Goal: Task Accomplishment & Management: Use online tool/utility

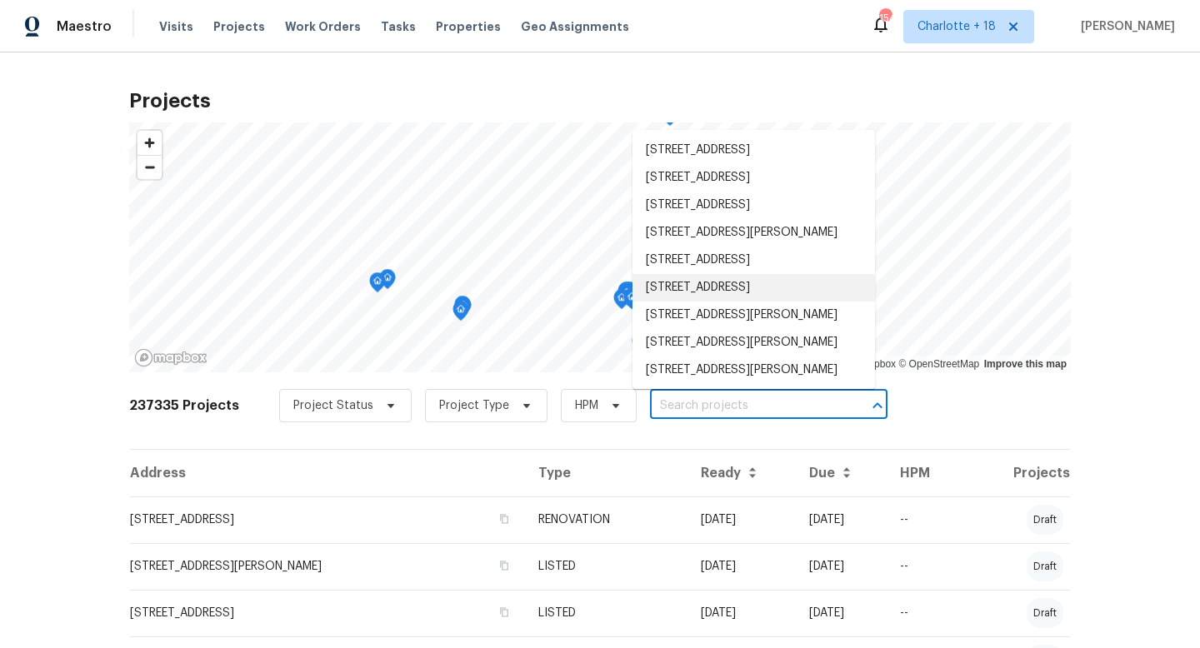
click at [676, 409] on input "text" at bounding box center [745, 406] width 191 height 26
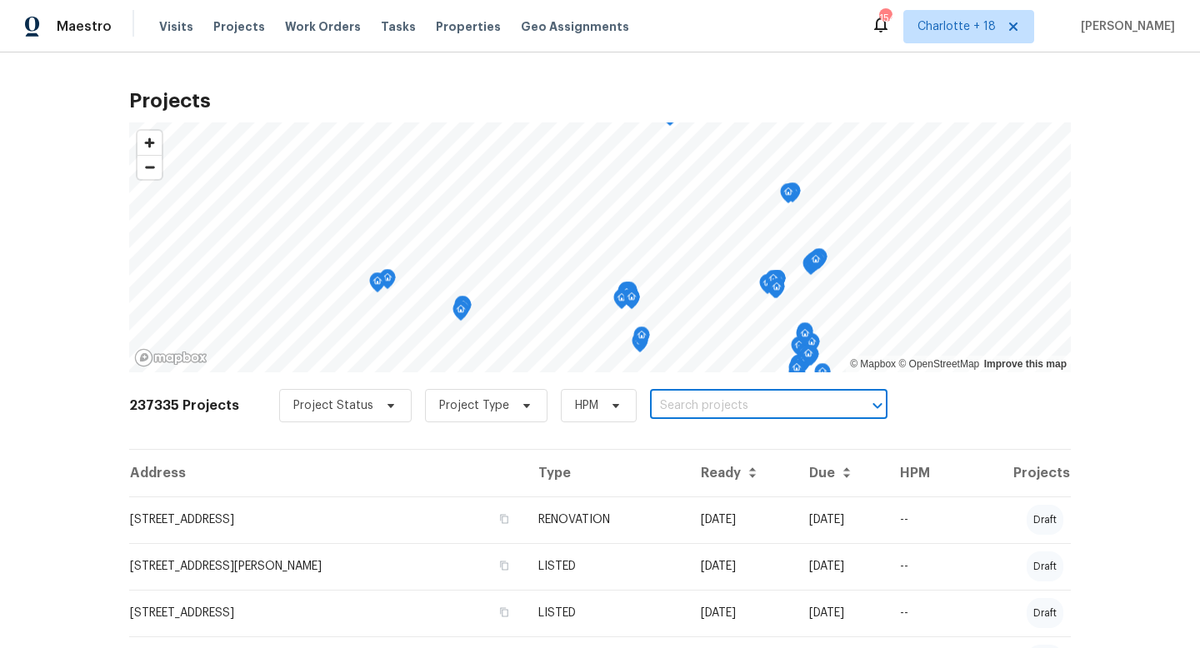
paste input "3877 trenton"
type input "3877 trenton"
click at [694, 438] on li "3877 Trenton Dr, Snellville, GA 30039" at bounding box center [753, 442] width 242 height 27
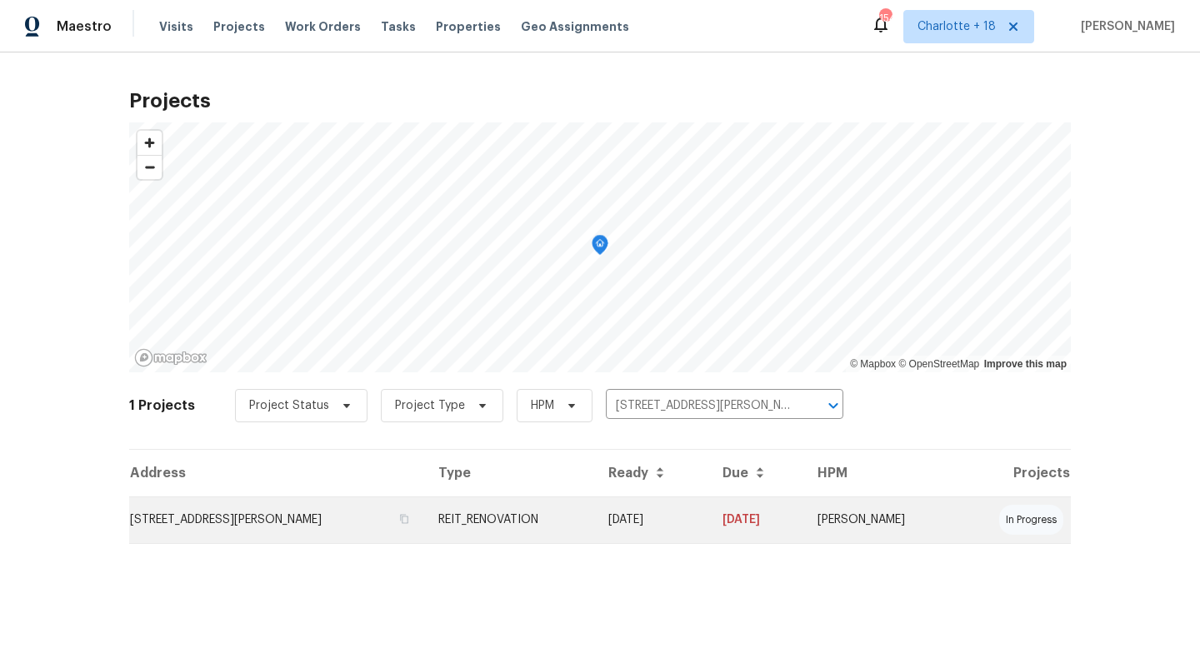
click at [313, 516] on td "3877 Trenton Dr, Snellville, GA 30039" at bounding box center [277, 520] width 296 height 47
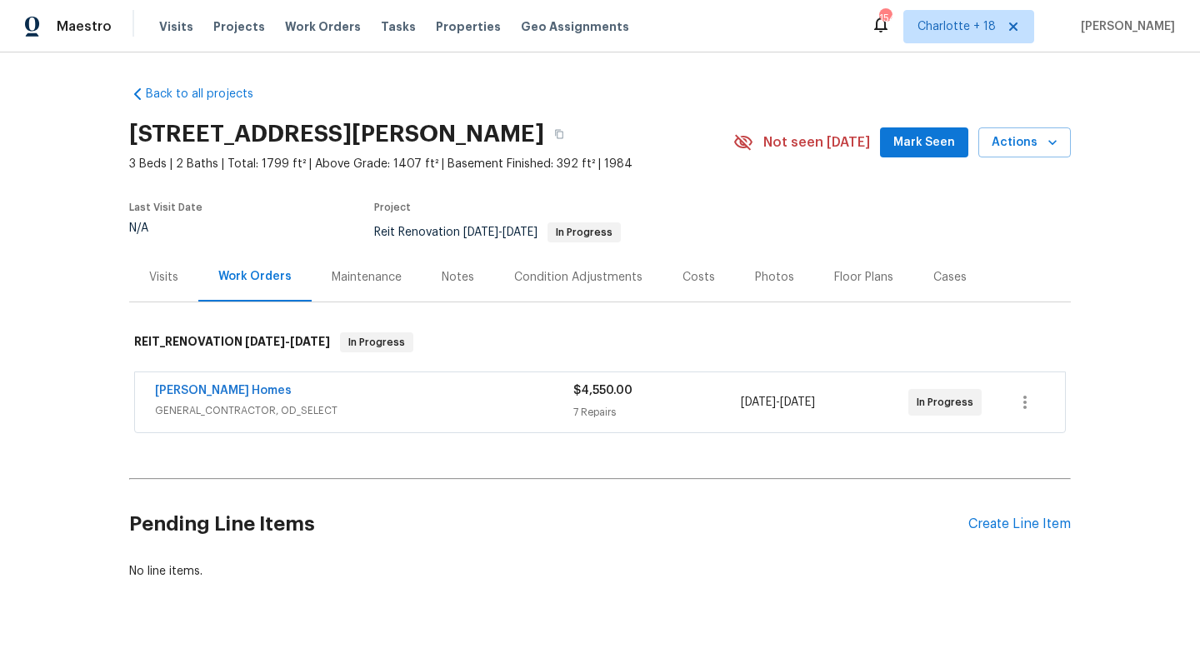
click at [227, 384] on span "Therrien Homes" at bounding box center [223, 390] width 137 height 17
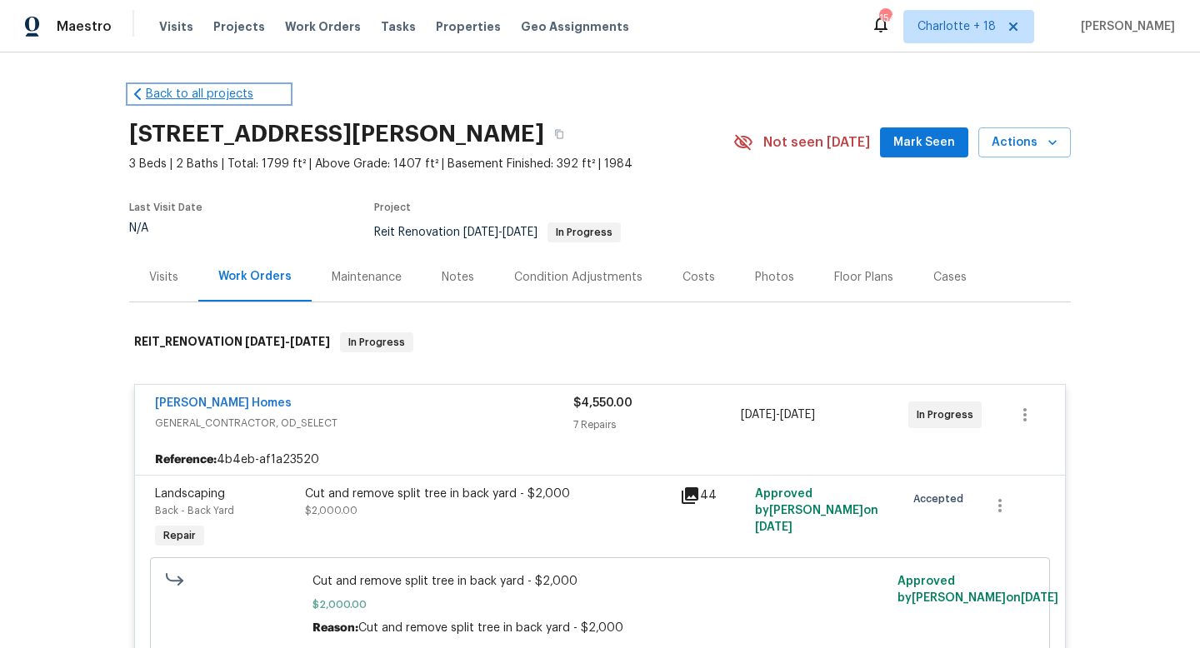
click at [177, 92] on link "Back to all projects" at bounding box center [209, 94] width 160 height 17
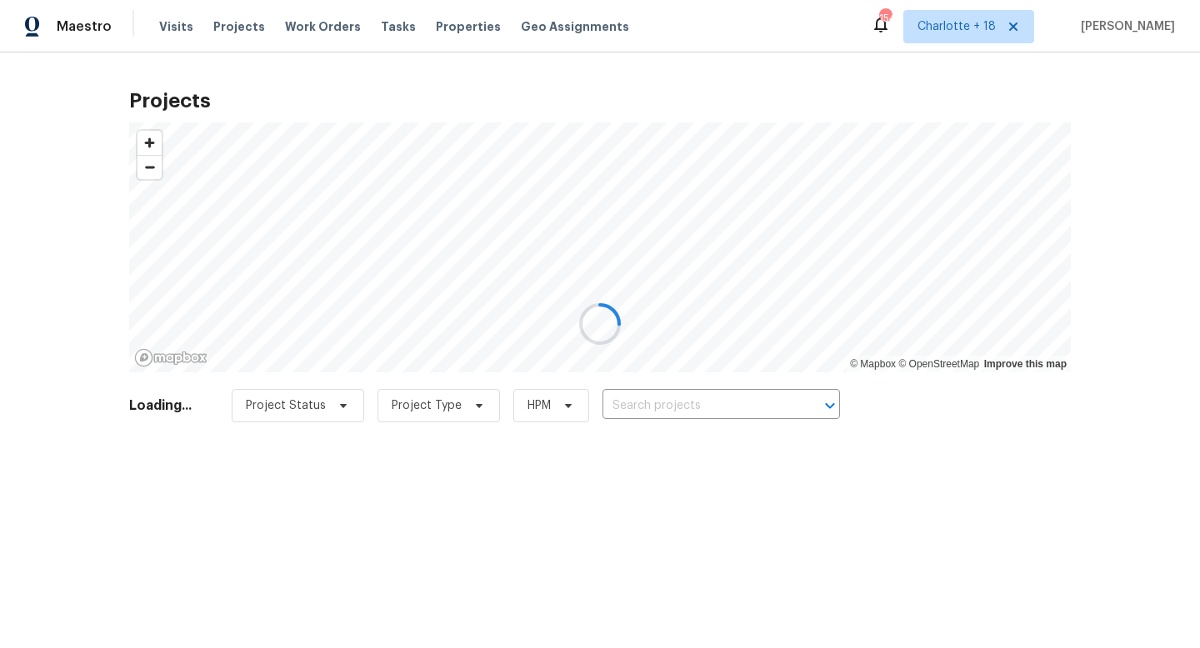
click at [626, 400] on div at bounding box center [600, 324] width 1200 height 648
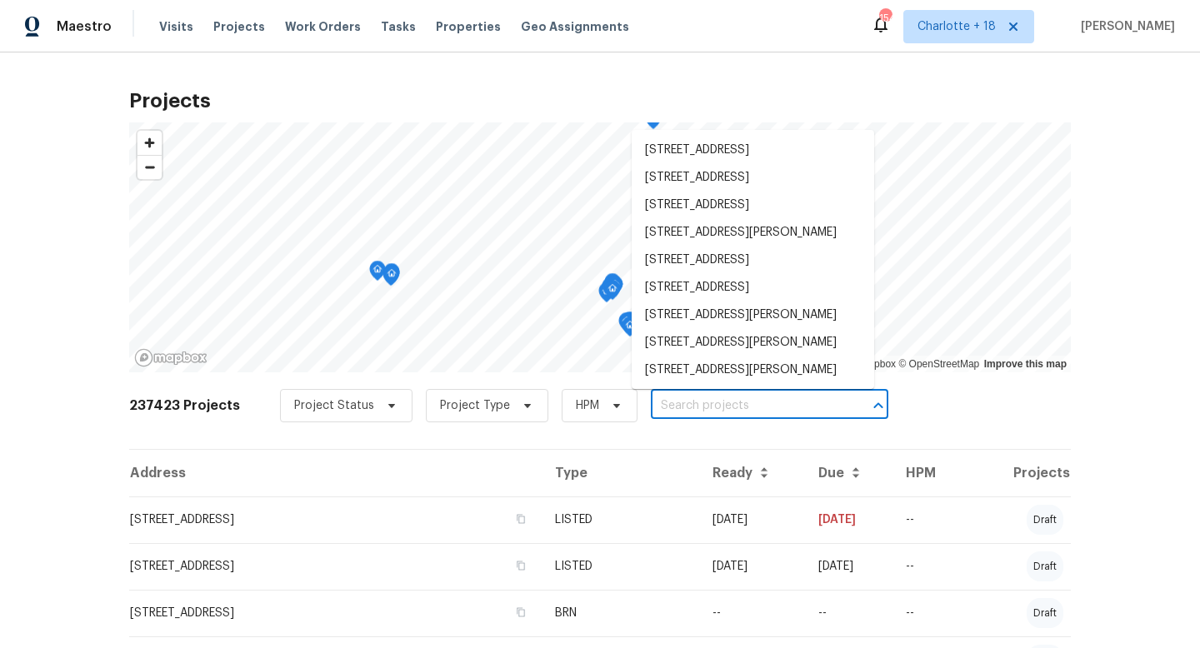
click at [661, 411] on input "text" at bounding box center [746, 406] width 191 height 26
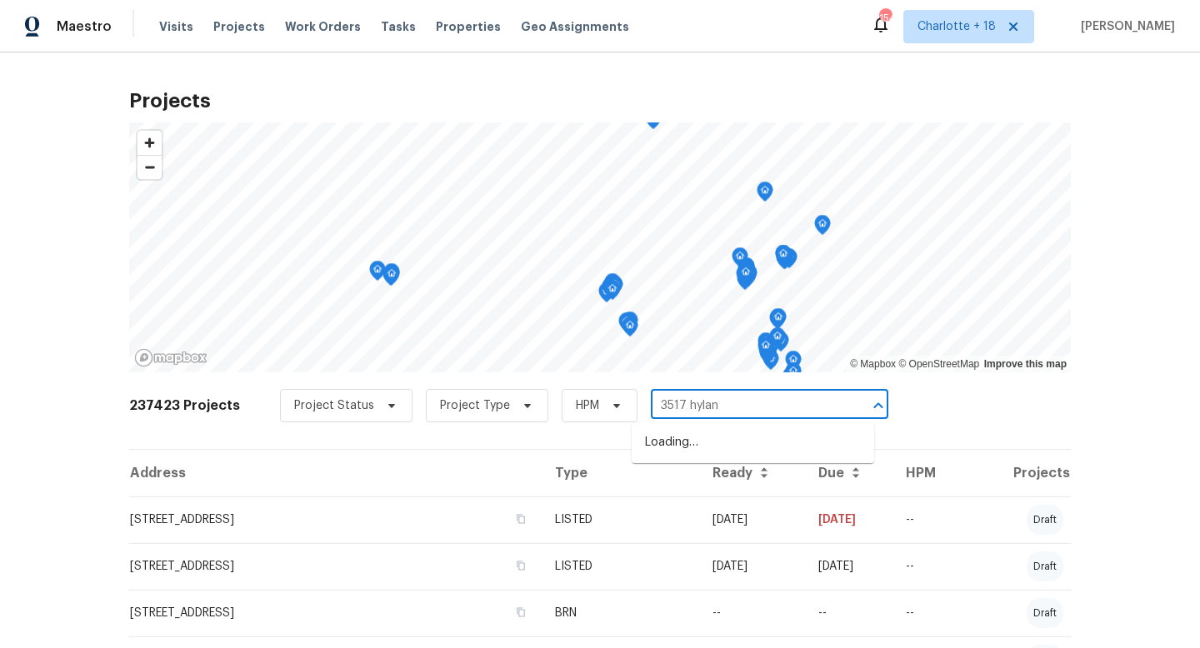
type input "3517 hyland"
click at [737, 442] on li "[STREET_ADDRESS][PERSON_NAME]" at bounding box center [753, 442] width 242 height 27
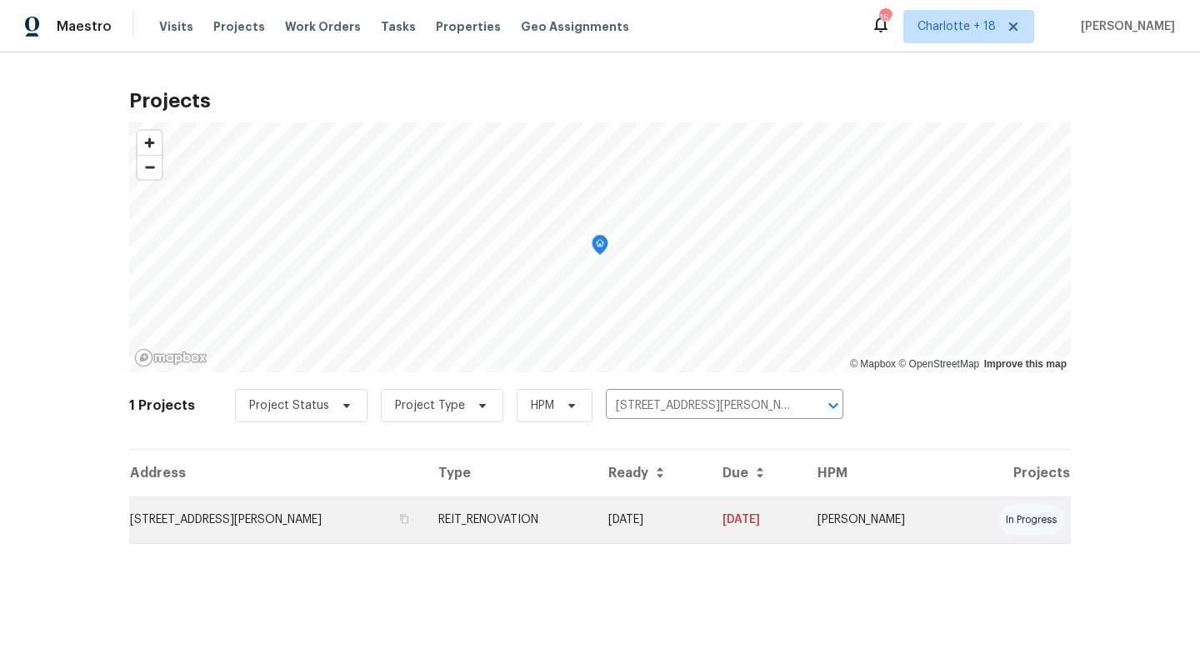
click at [287, 522] on td "[STREET_ADDRESS][PERSON_NAME]" at bounding box center [277, 520] width 296 height 47
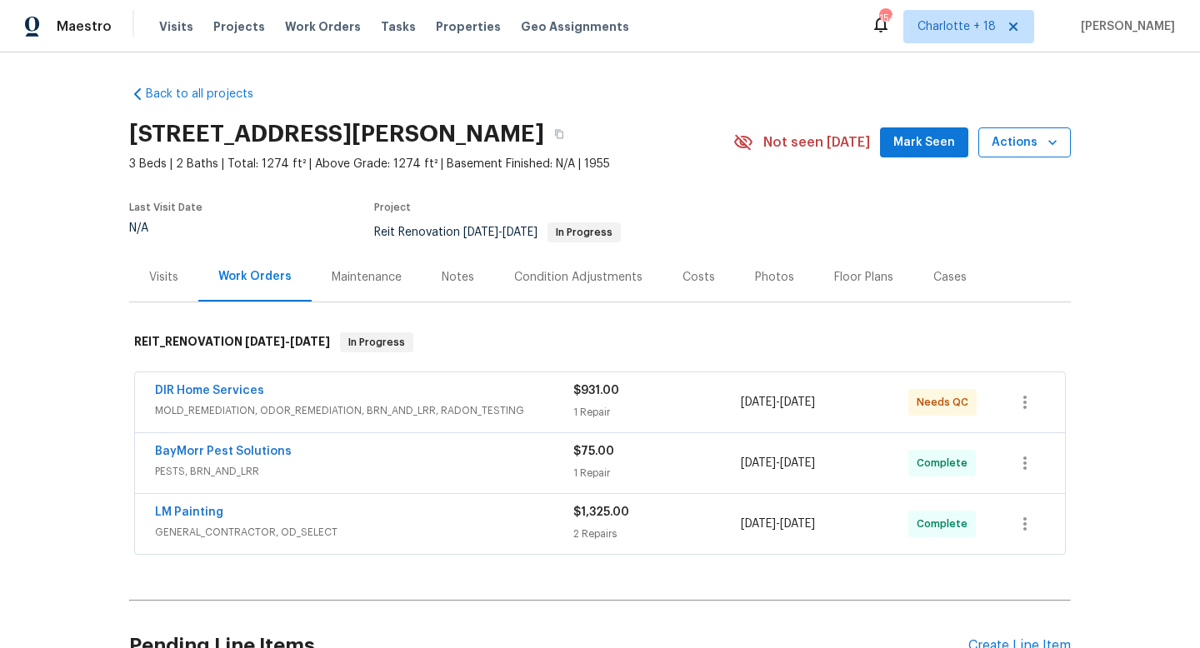
click at [1003, 152] on button "Actions" at bounding box center [1024, 142] width 92 height 31
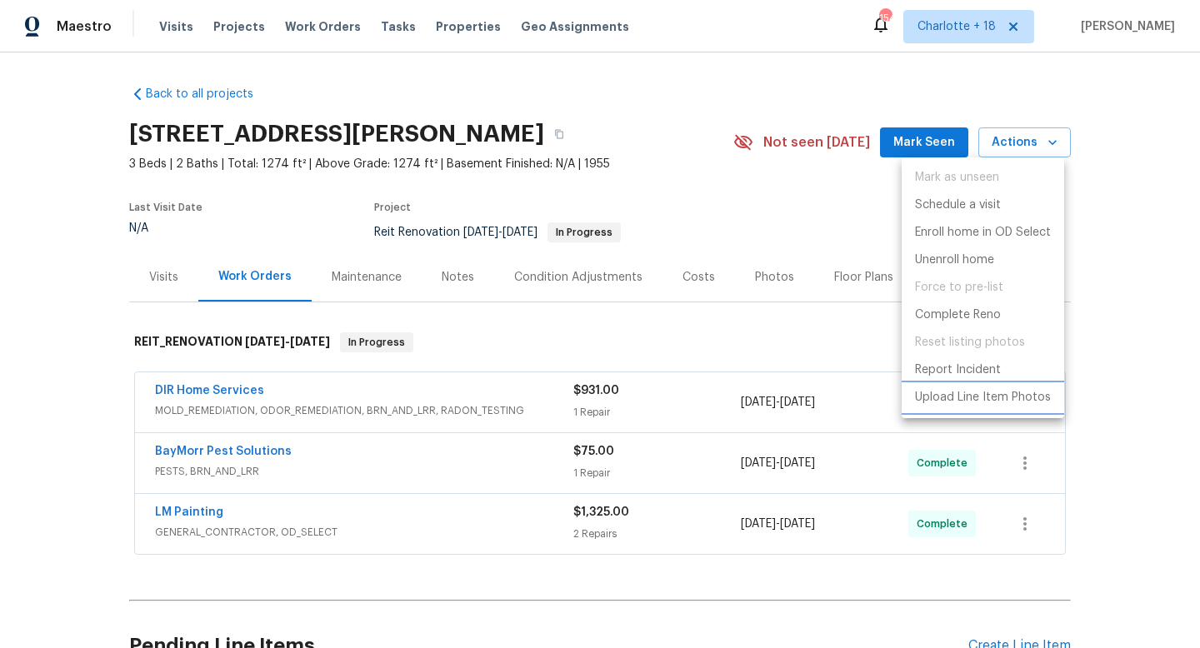
click at [992, 397] on p "Upload Line Item Photos" at bounding box center [983, 397] width 136 height 17
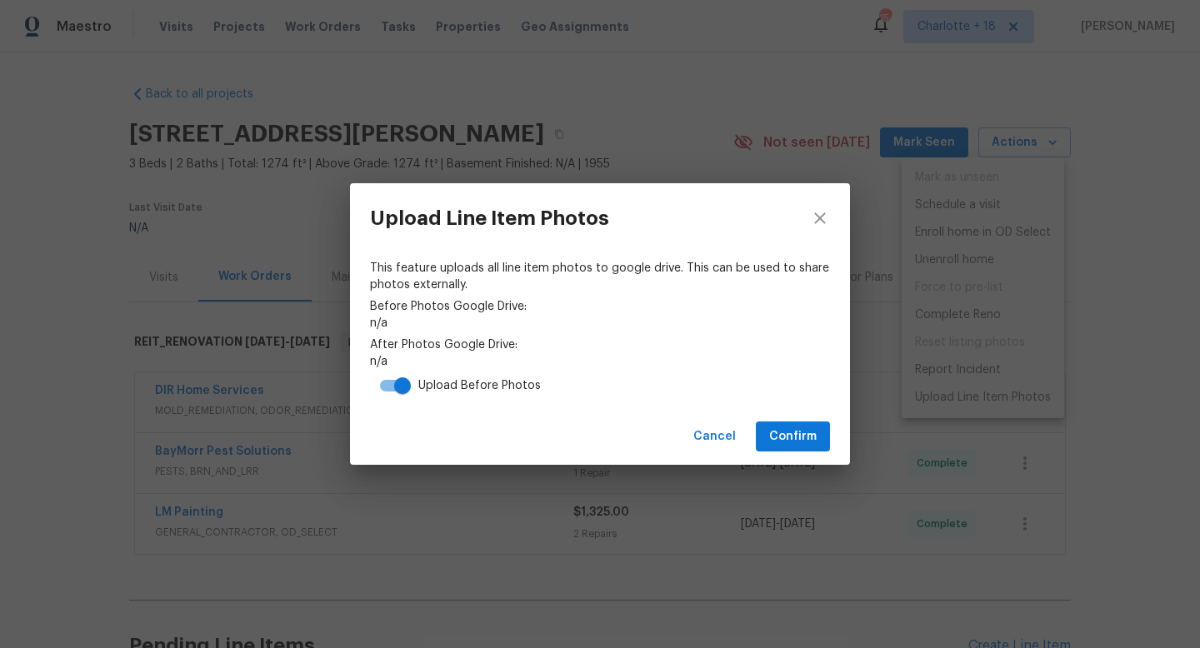
click at [402, 387] on input "checkbox" at bounding box center [402, 386] width 95 height 32
checkbox input "false"
click at [767, 434] on button "Confirm" at bounding box center [793, 437] width 74 height 31
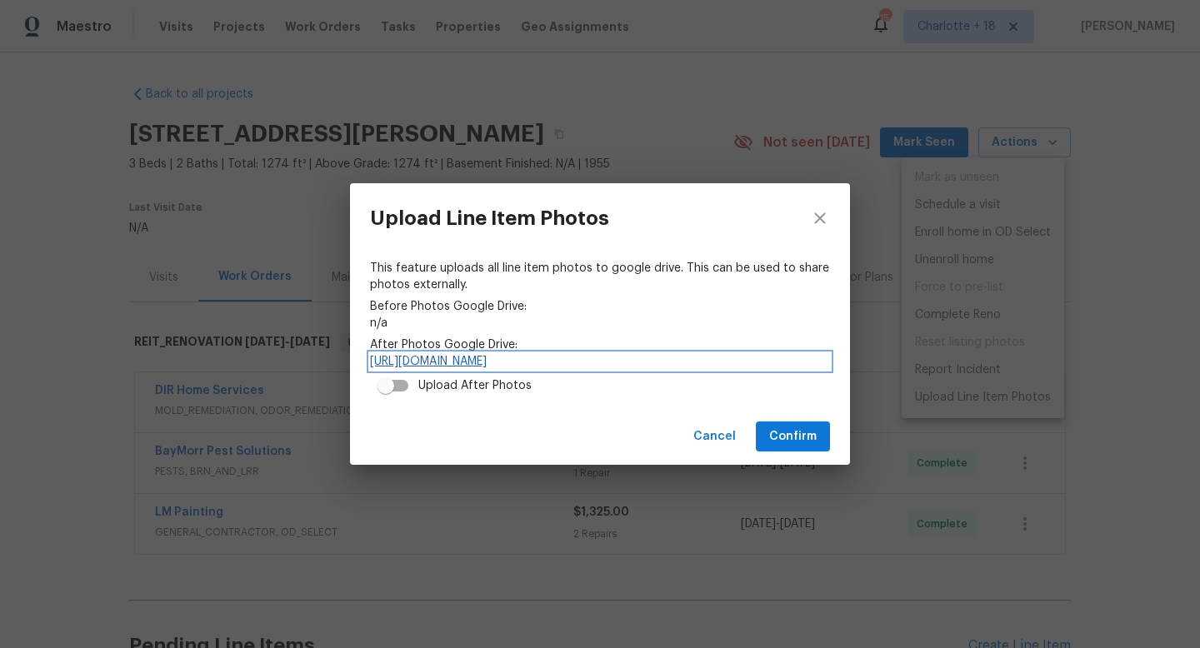
click at [511, 364] on link "[URL][DOMAIN_NAME]" at bounding box center [600, 361] width 460 height 17
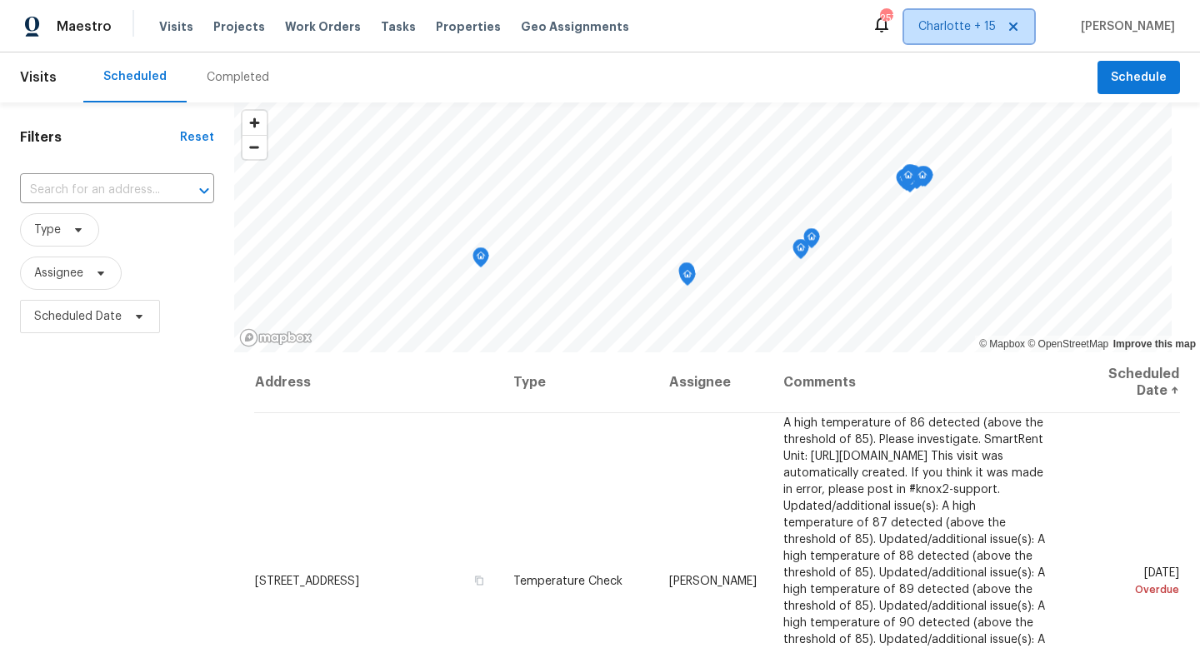
click at [996, 25] on span "Charlotte + 15" at bounding box center [956, 26] width 77 height 17
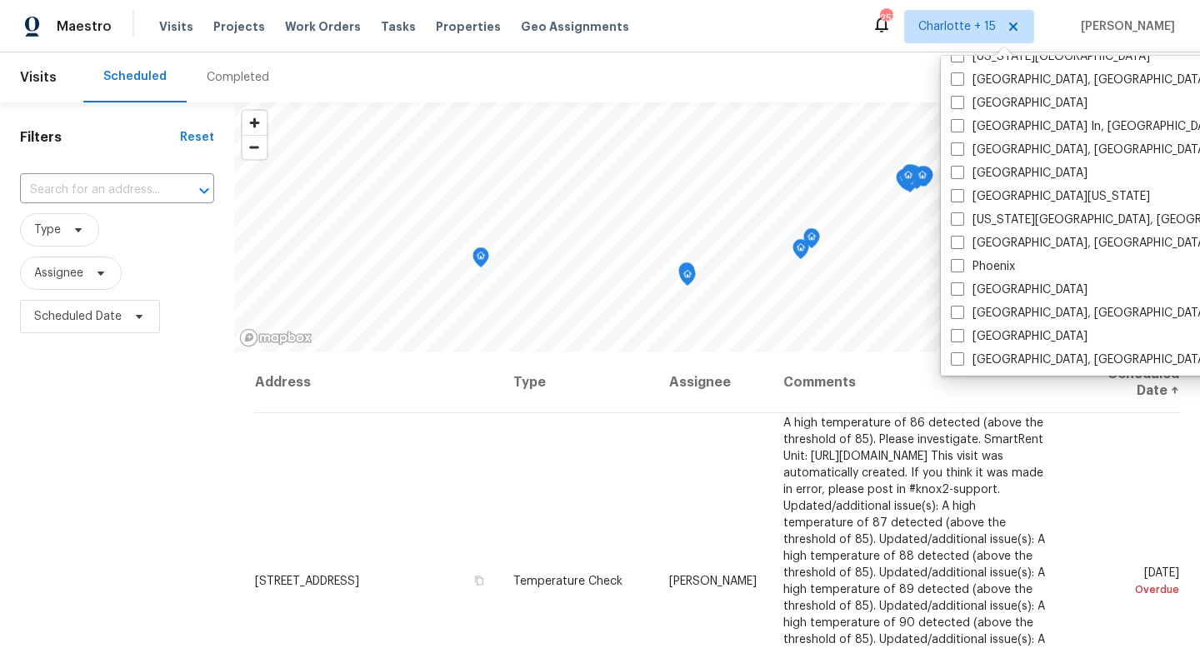
scroll to position [1117, 0]
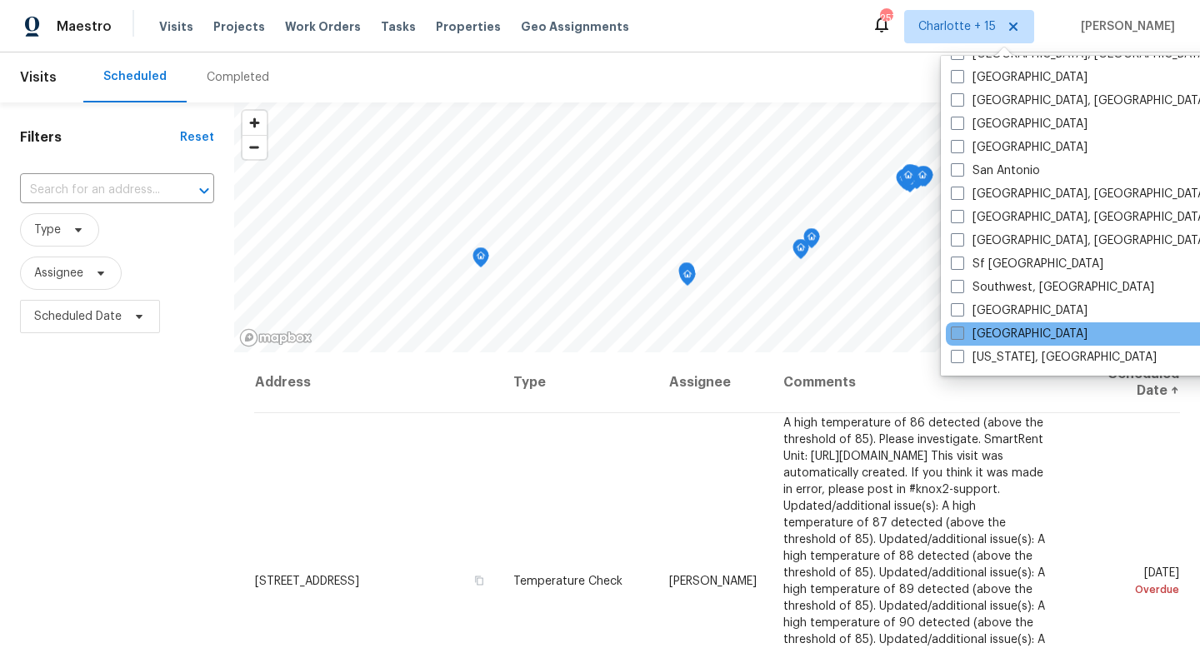
click at [977, 333] on label "[GEOGRAPHIC_DATA]" at bounding box center [1019, 334] width 137 height 17
click at [962, 333] on input "[GEOGRAPHIC_DATA]" at bounding box center [956, 331] width 11 height 11
checkbox input "true"
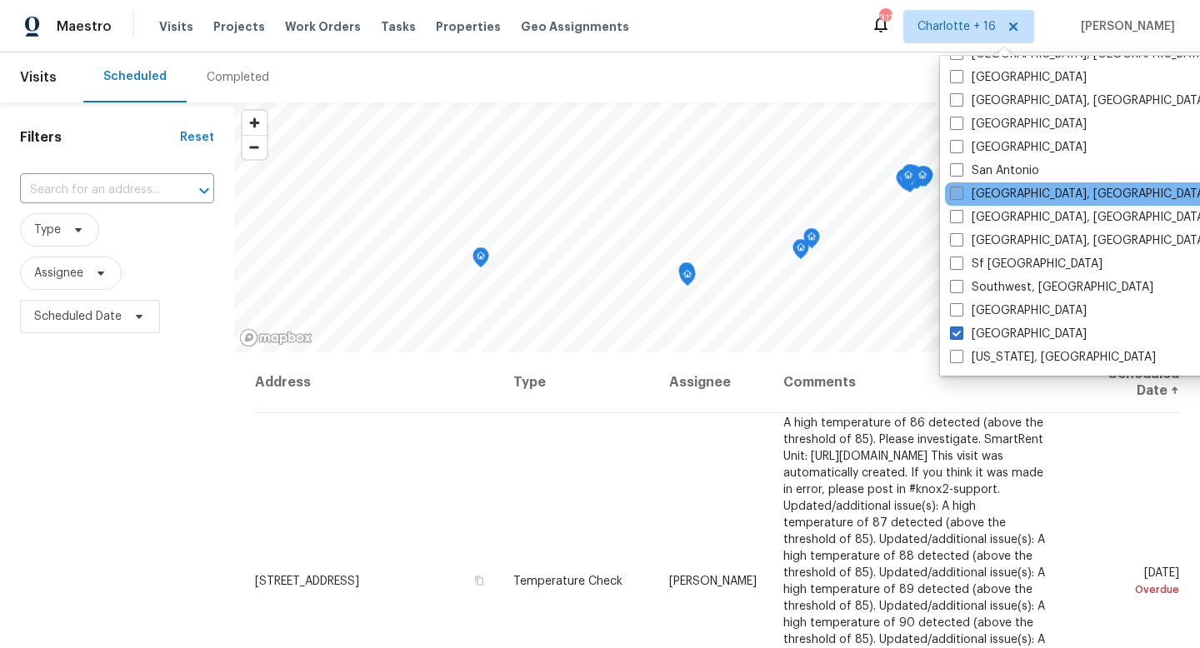
click at [995, 197] on label "[GEOGRAPHIC_DATA], [GEOGRAPHIC_DATA]" at bounding box center [1079, 194] width 258 height 17
click at [961, 197] on input "[GEOGRAPHIC_DATA], [GEOGRAPHIC_DATA]" at bounding box center [955, 191] width 11 height 11
checkbox input "true"
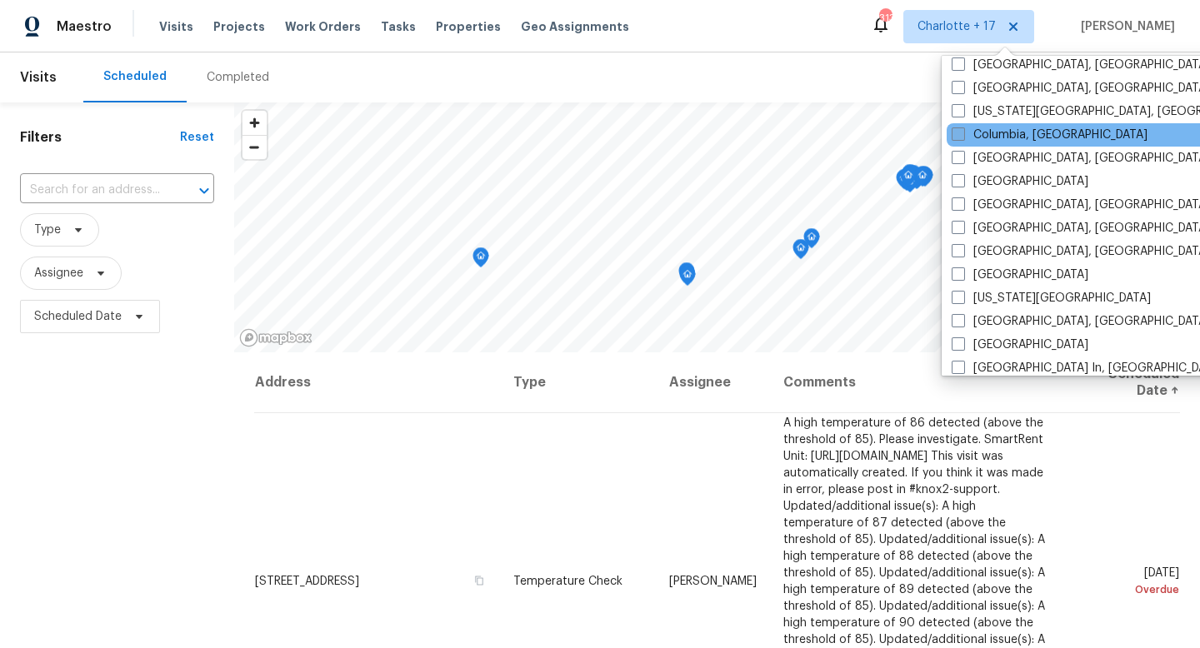
scroll to position [623, 0]
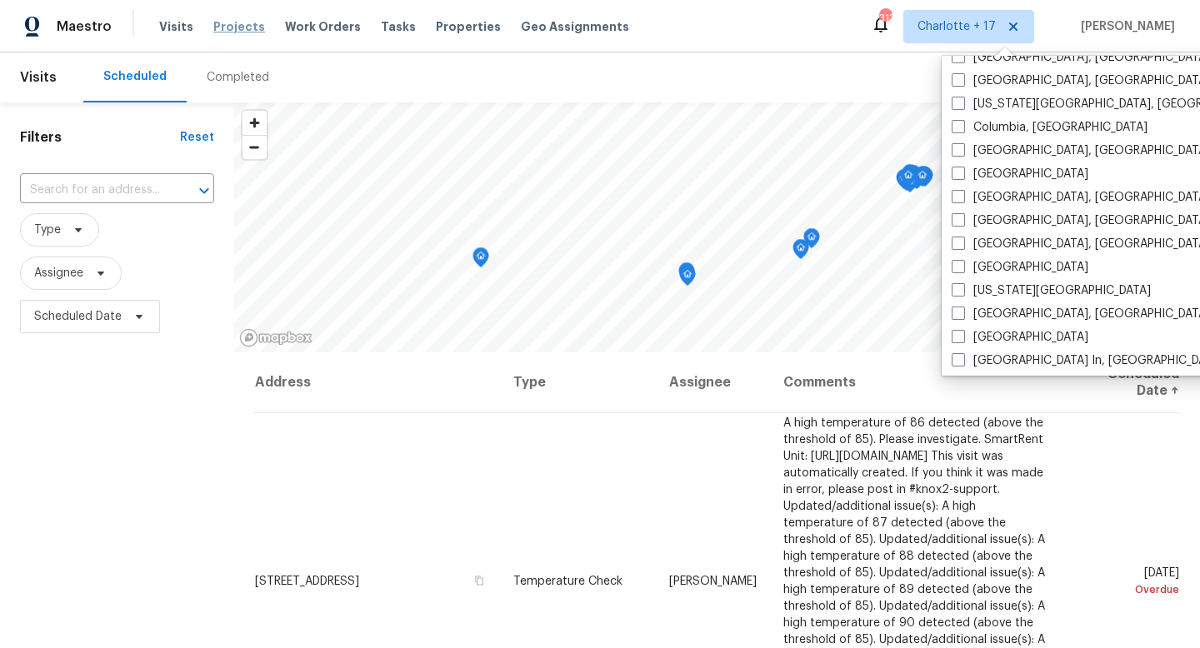
click at [246, 28] on span "Projects" at bounding box center [239, 26] width 52 height 17
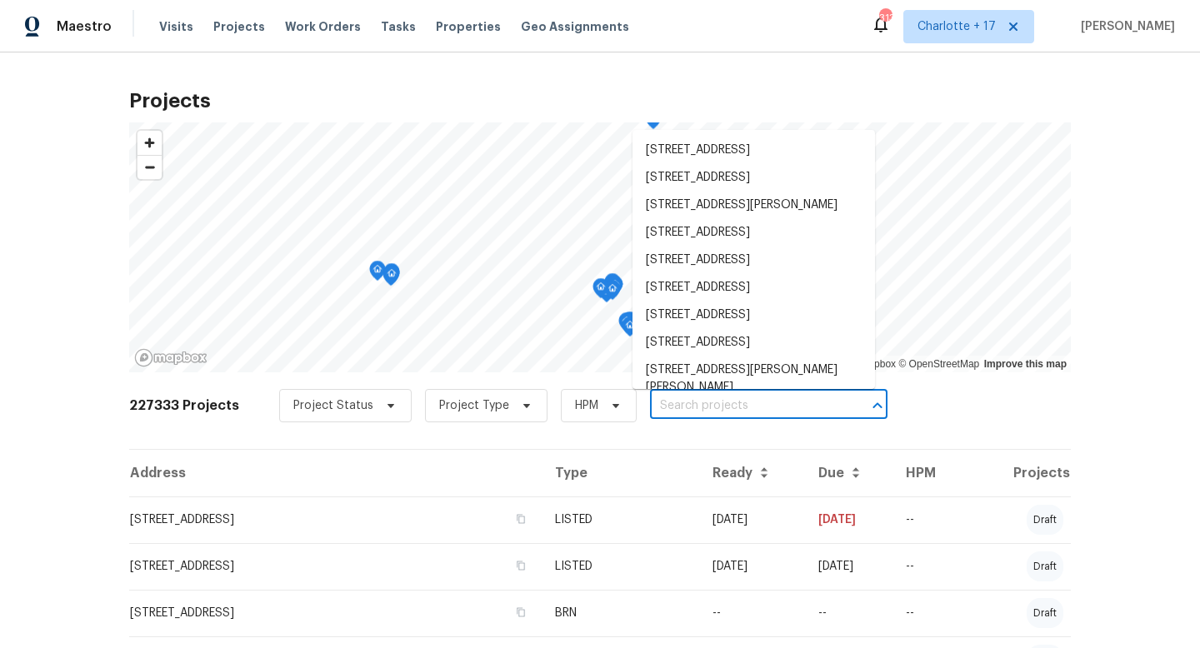
click at [714, 410] on input "text" at bounding box center [745, 406] width 191 height 26
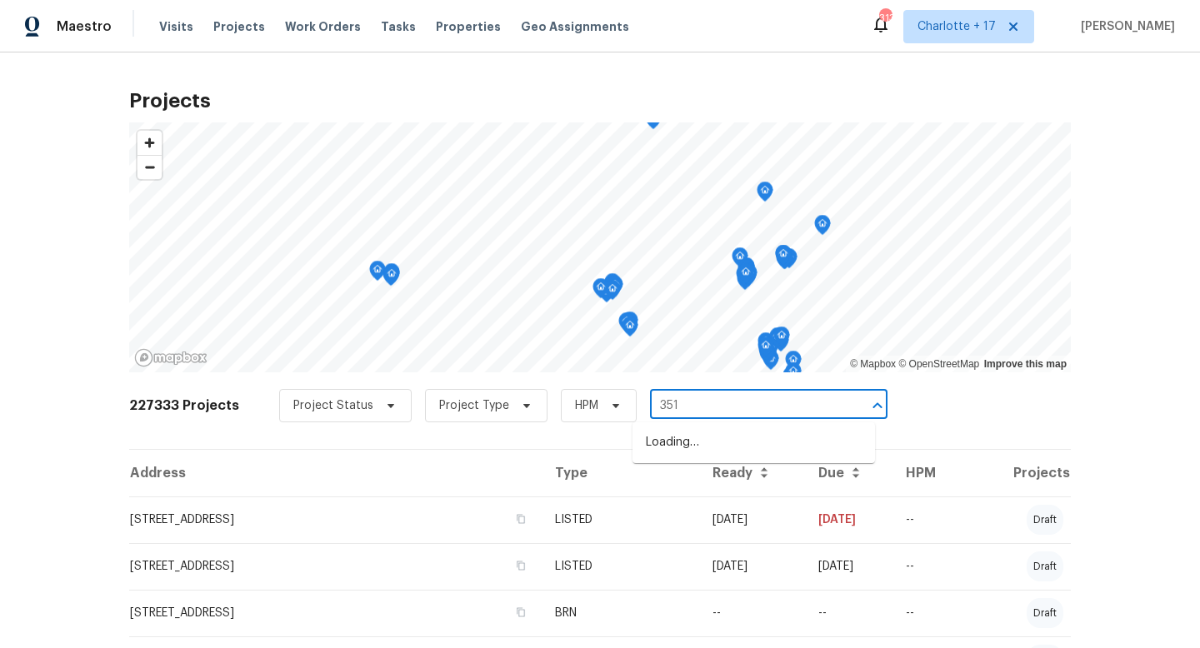
type input "3517"
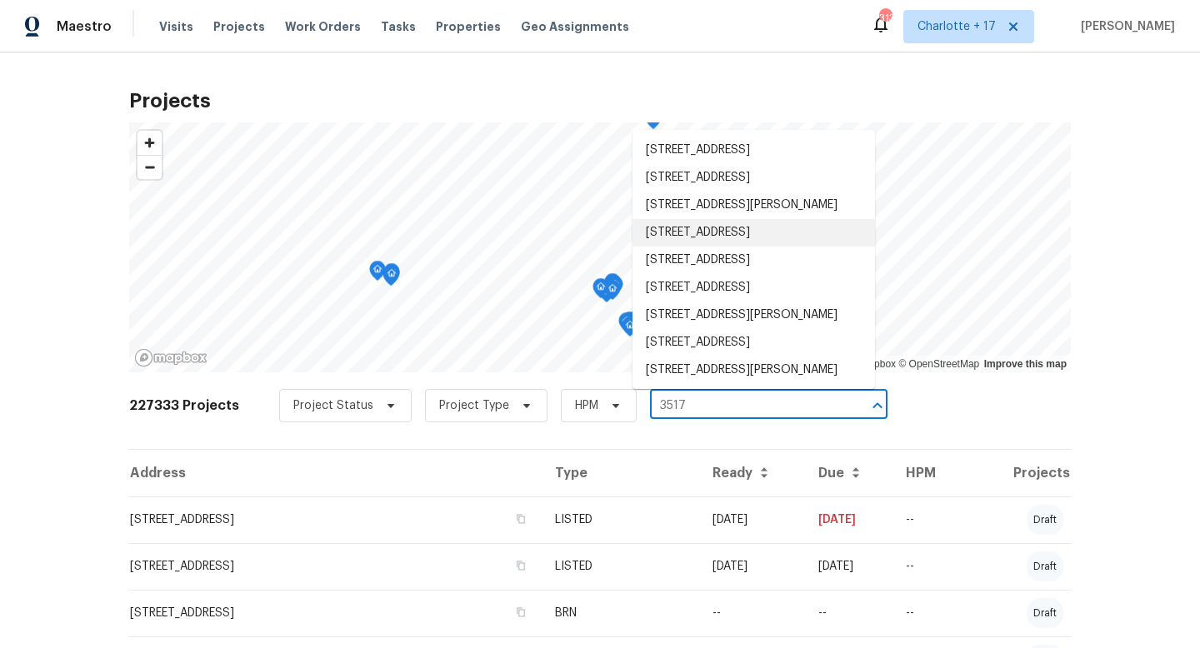
scroll to position [984, 0]
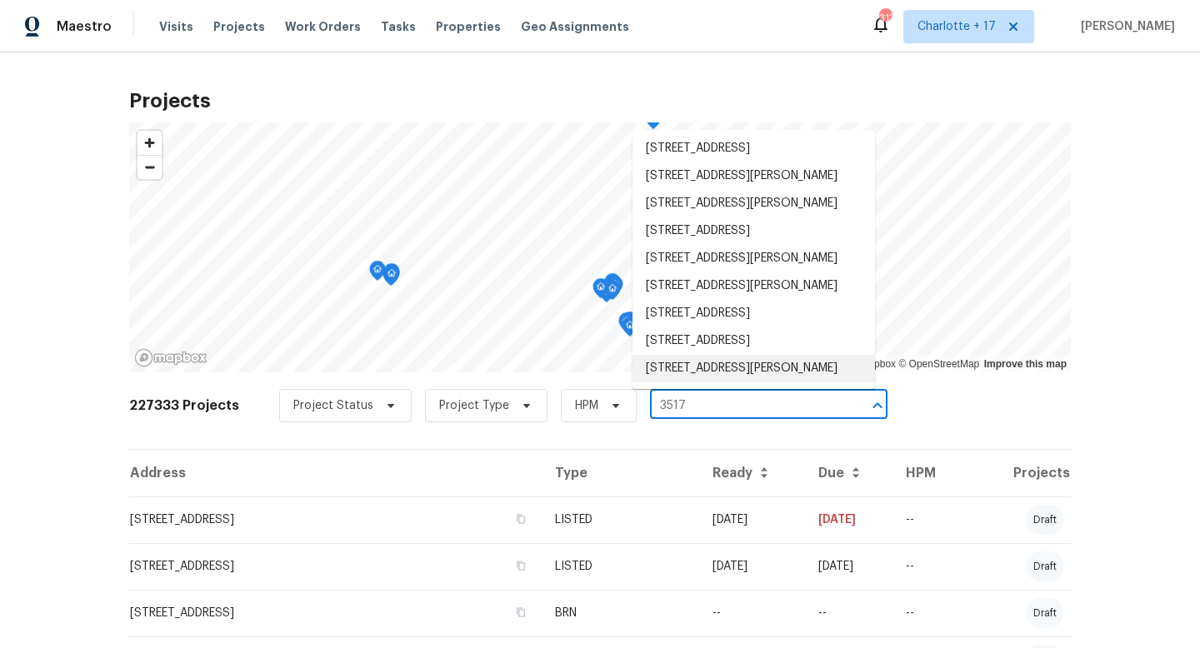
click at [762, 363] on li "[STREET_ADDRESS][PERSON_NAME]" at bounding box center [753, 368] width 242 height 27
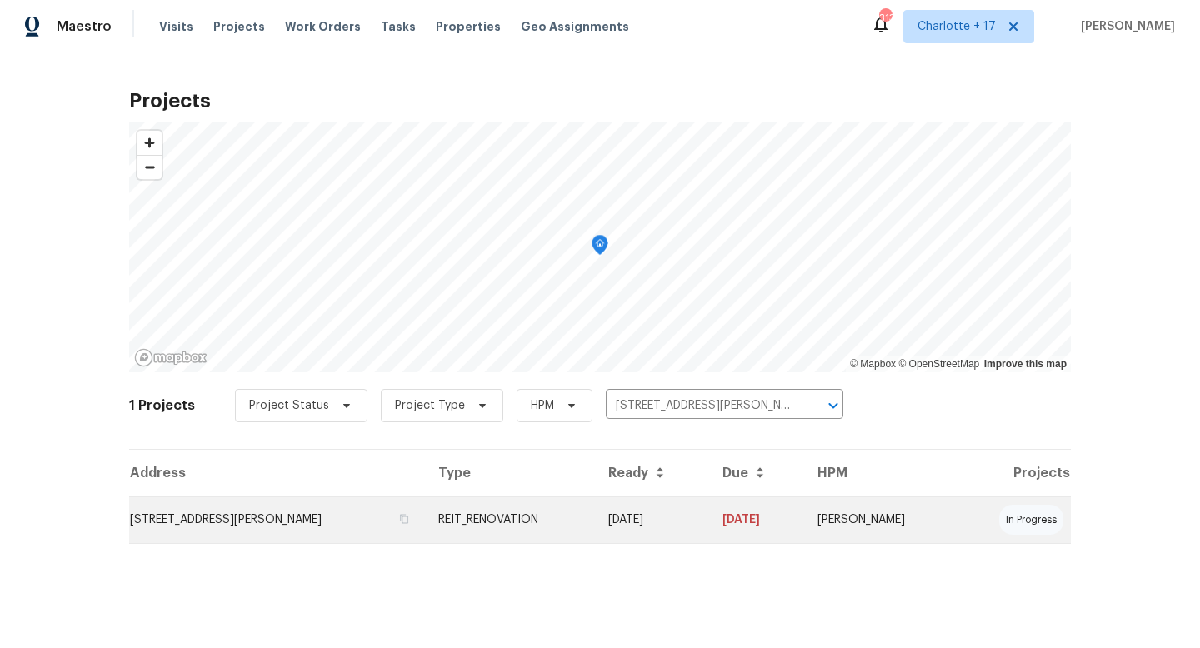
click at [270, 529] on td "[STREET_ADDRESS][PERSON_NAME]" at bounding box center [277, 520] width 296 height 47
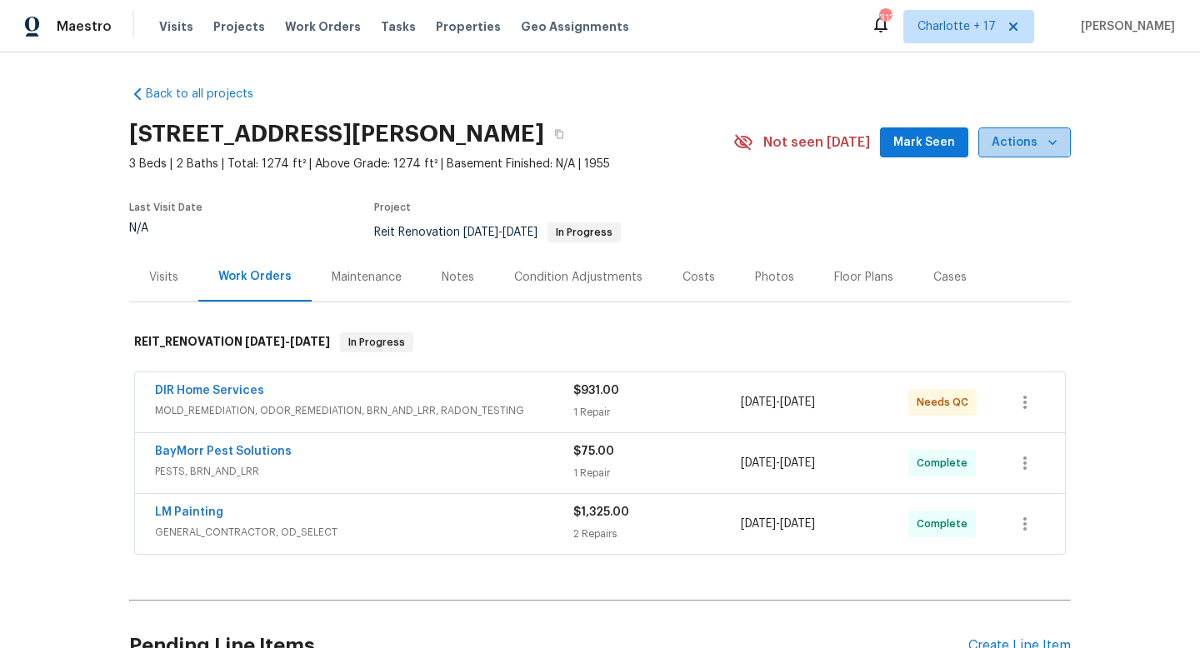
click at [1012, 137] on span "Actions" at bounding box center [1025, 142] width 66 height 21
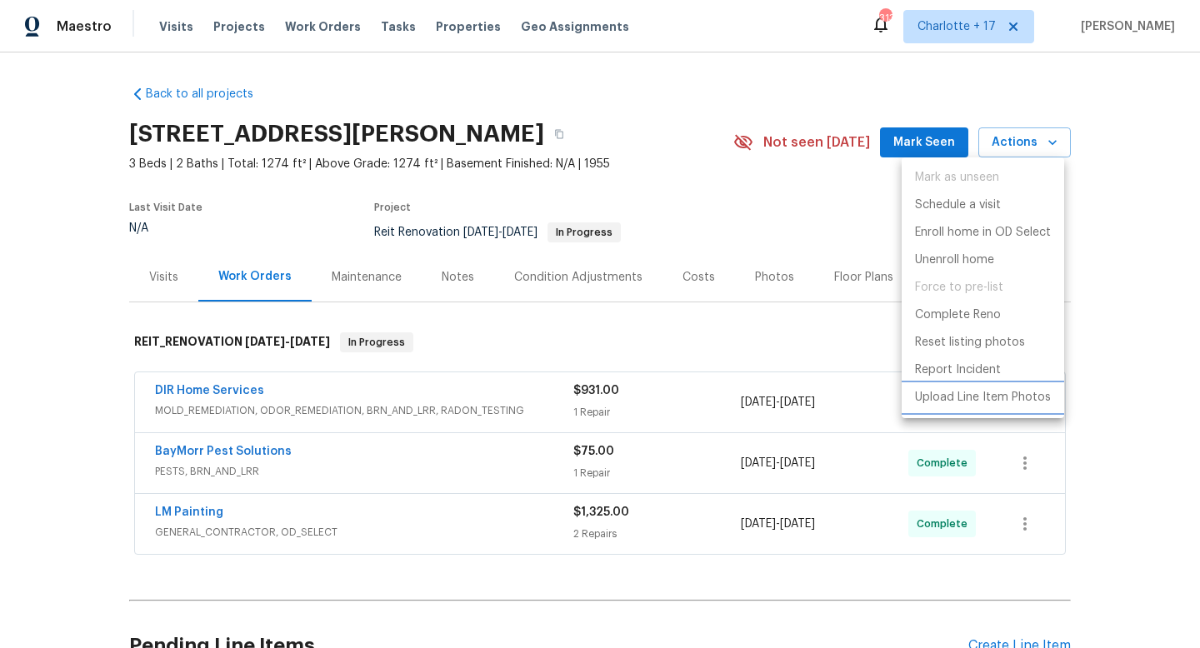
click at [1007, 401] on p "Upload Line Item Photos" at bounding box center [983, 397] width 136 height 17
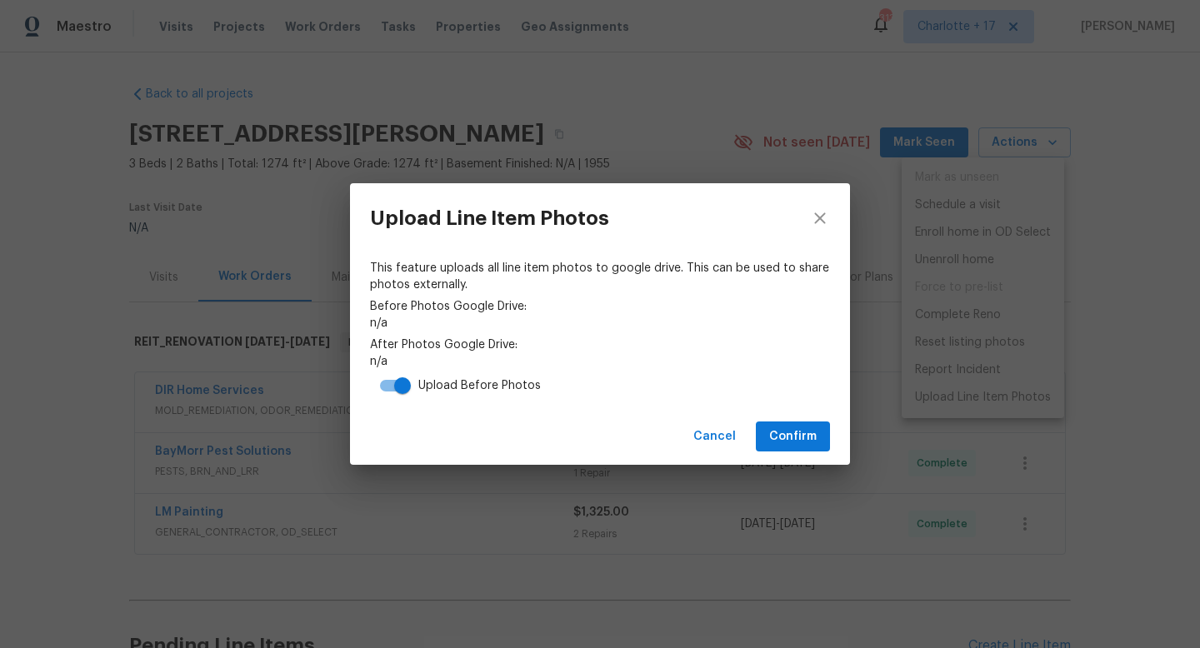
click at [392, 387] on input "checkbox" at bounding box center [402, 386] width 95 height 32
checkbox input "false"
click at [782, 433] on span "Confirm" at bounding box center [792, 437] width 47 height 21
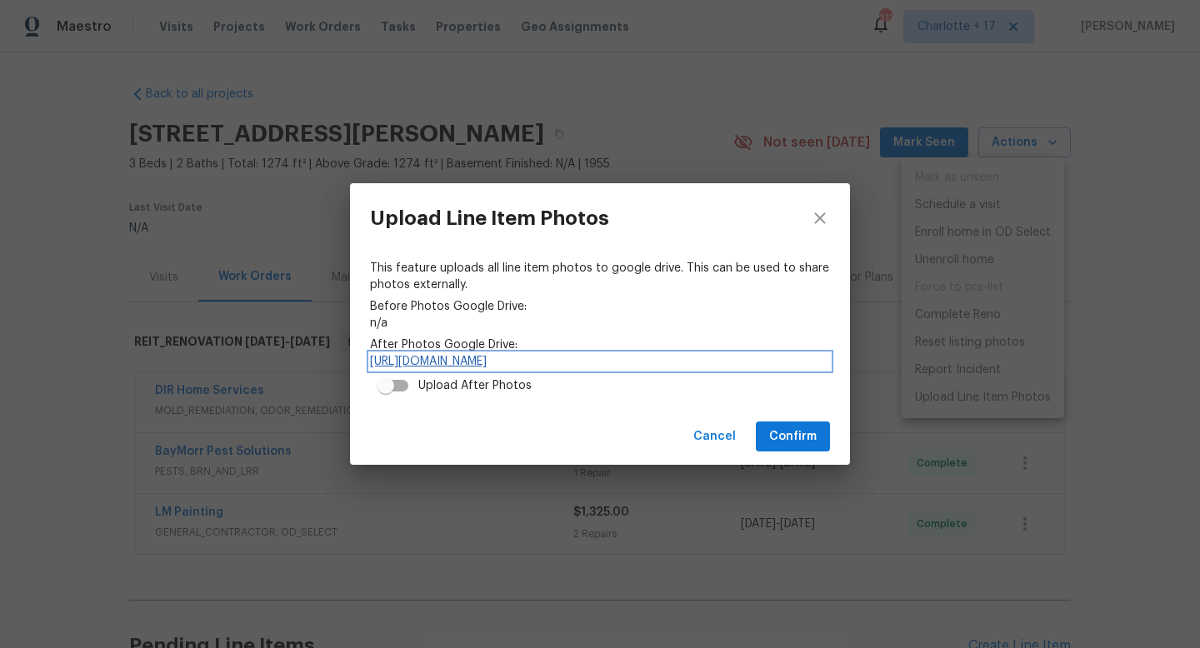
click at [617, 360] on link "[URL][DOMAIN_NAME]" at bounding box center [600, 361] width 460 height 17
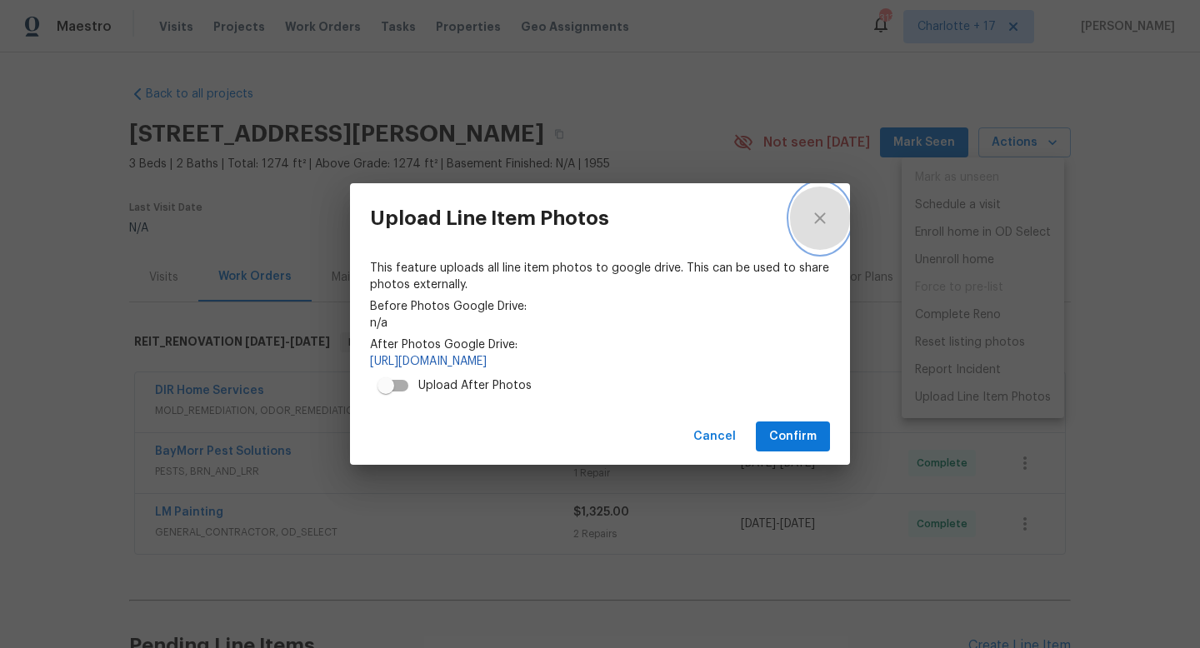
click at [827, 217] on icon "close" at bounding box center [820, 218] width 20 height 20
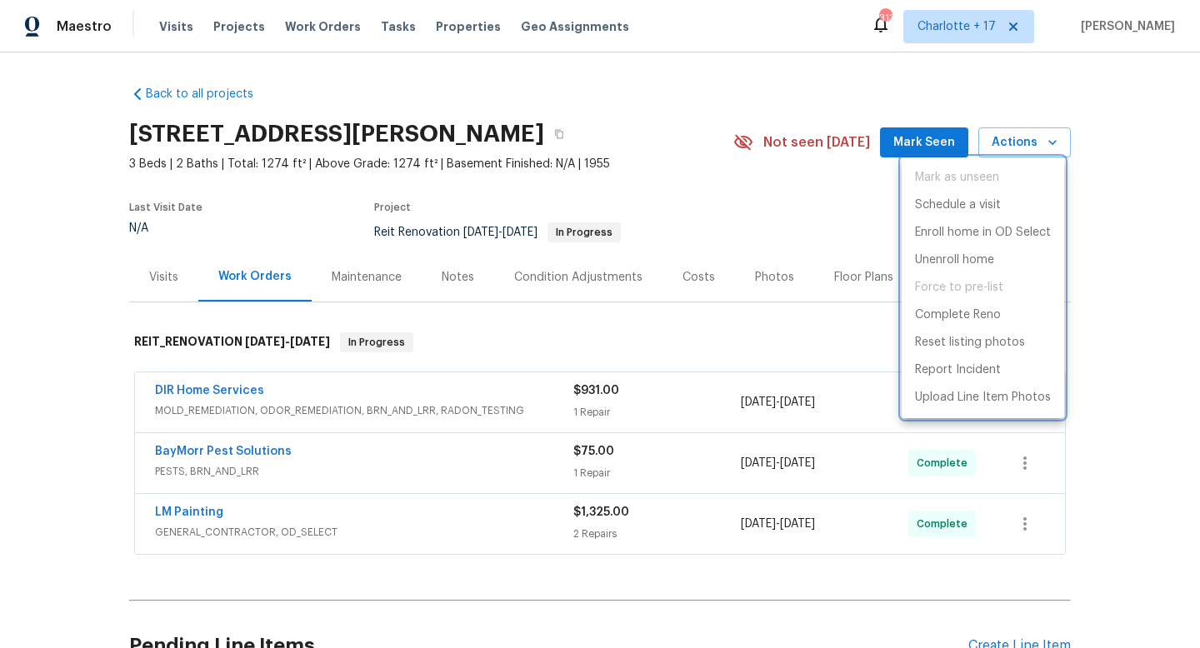
click at [238, 454] on div at bounding box center [600, 324] width 1200 height 648
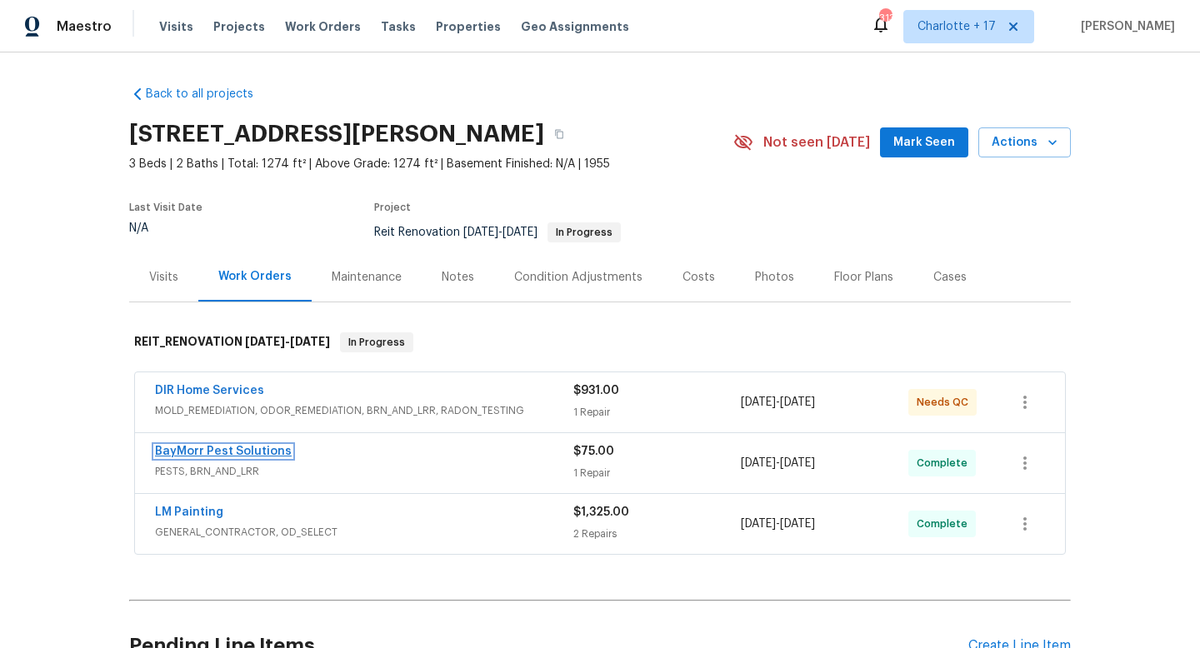
click at [222, 454] on link "BayMorr Pest Solutions" at bounding box center [223, 452] width 137 height 12
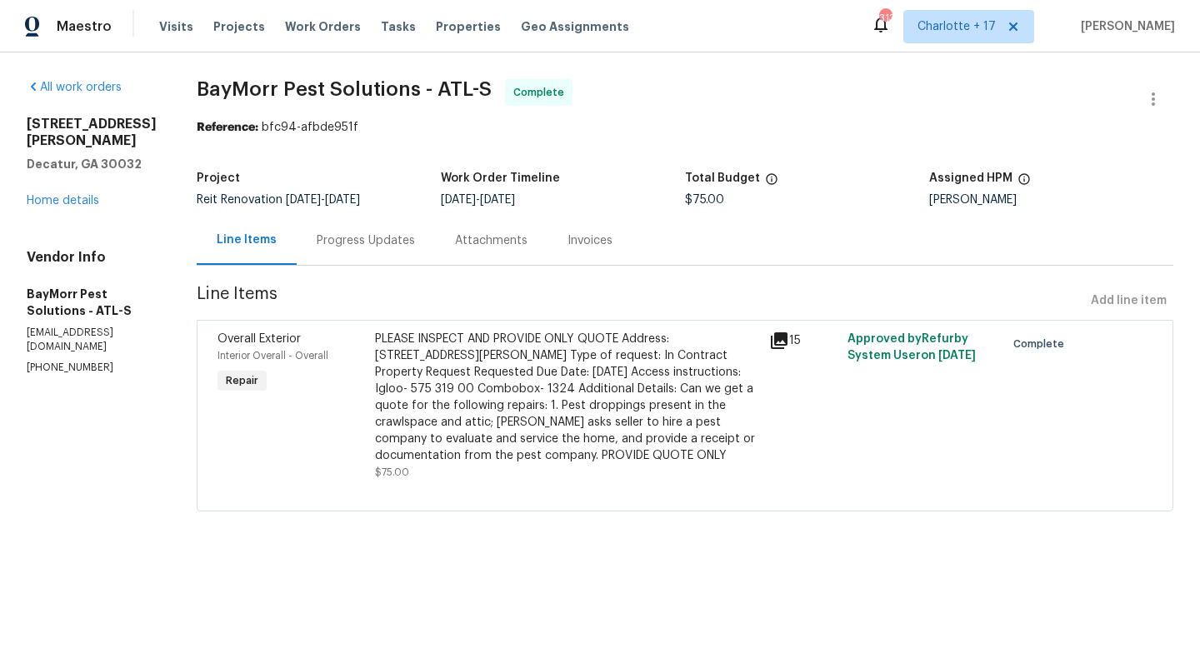
click at [430, 375] on div "PLEASE INSPECT AND PROVIDE ONLY QUOTE Address: [STREET_ADDRESS][PERSON_NAME] Ty…" at bounding box center [567, 397] width 384 height 133
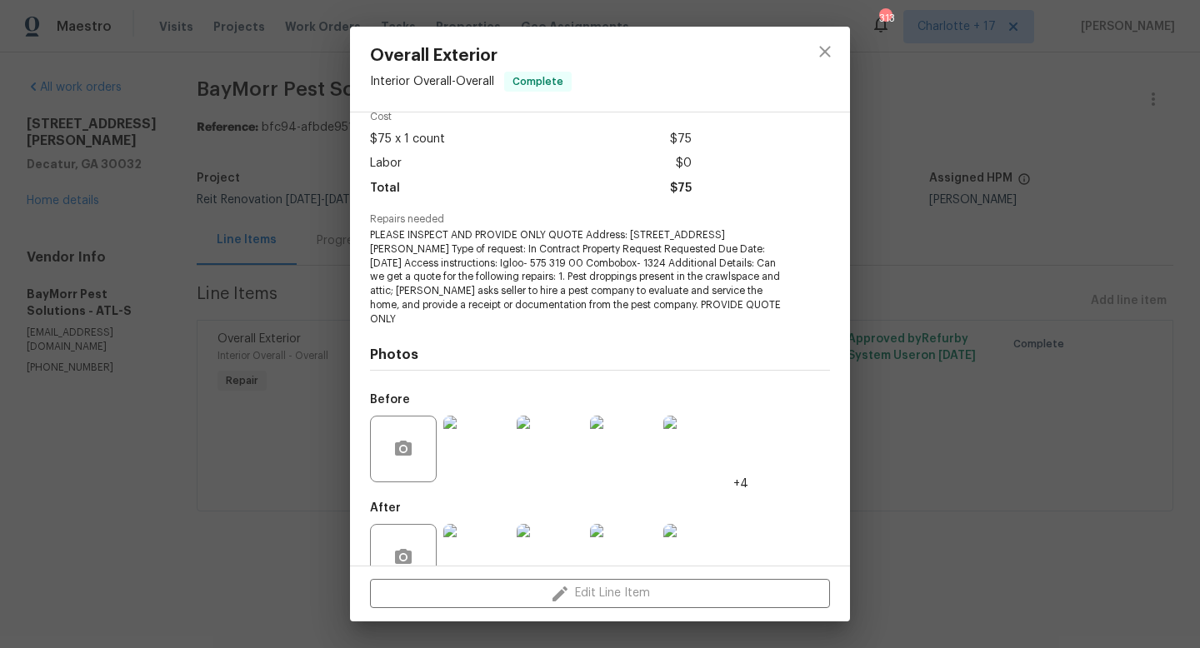
scroll to position [120, 0]
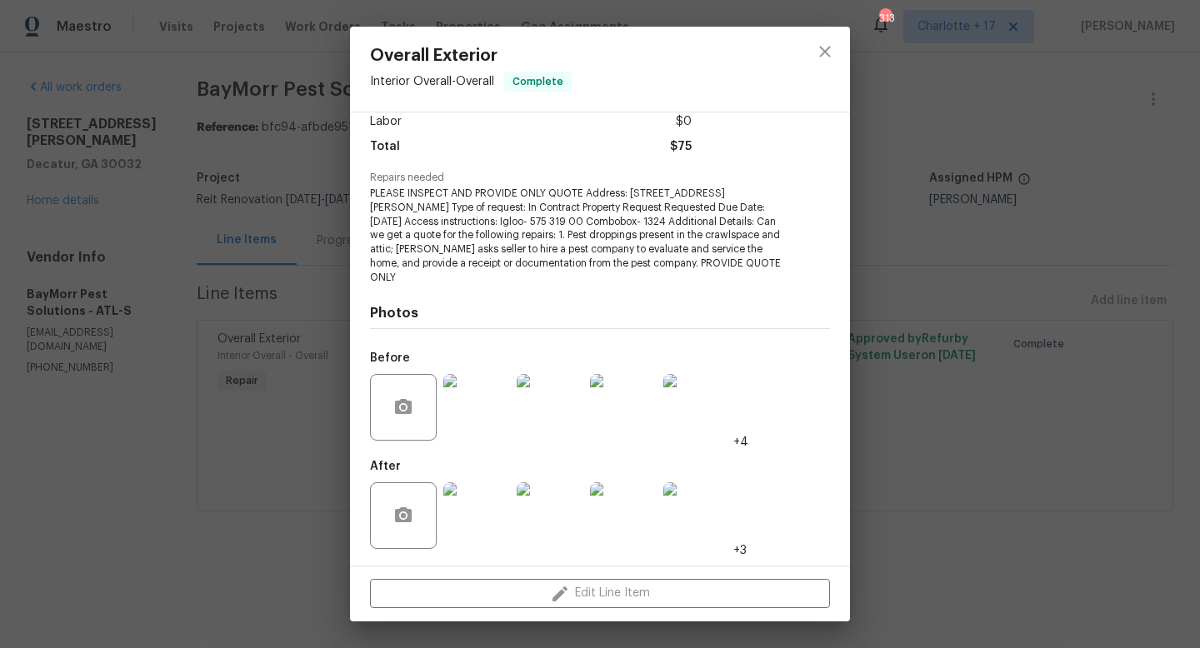
click at [487, 492] on img at bounding box center [476, 515] width 67 height 67
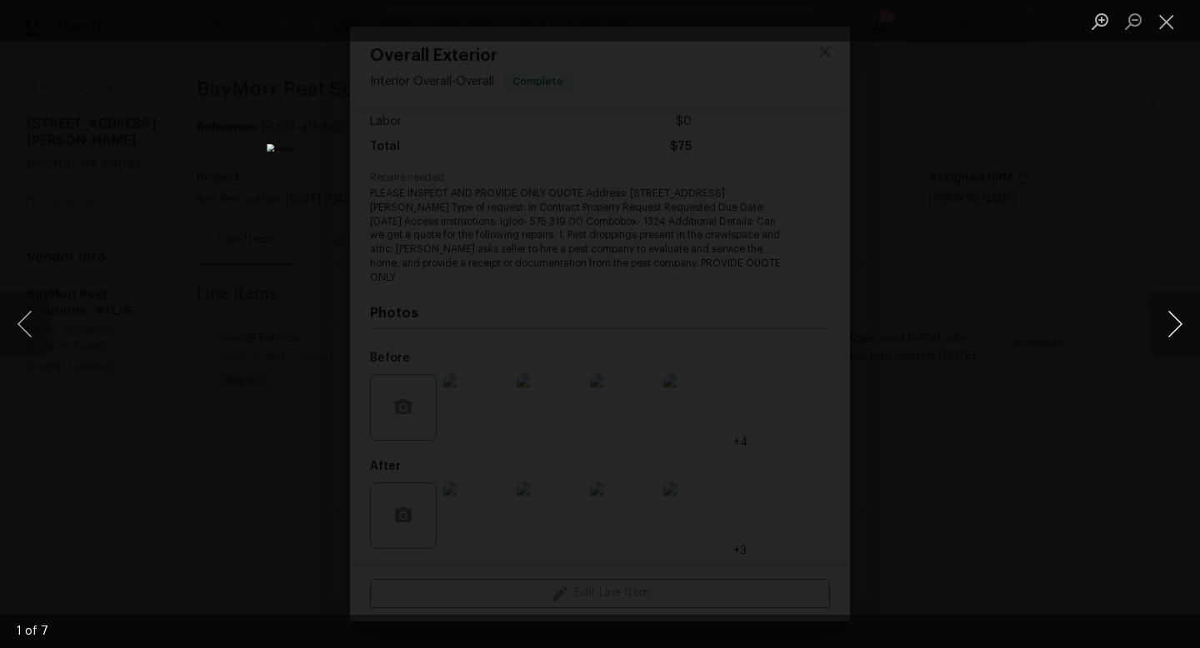
click at [1187, 327] on button "Next image" at bounding box center [1175, 324] width 50 height 67
click at [1184, 327] on button "Next image" at bounding box center [1175, 324] width 50 height 67
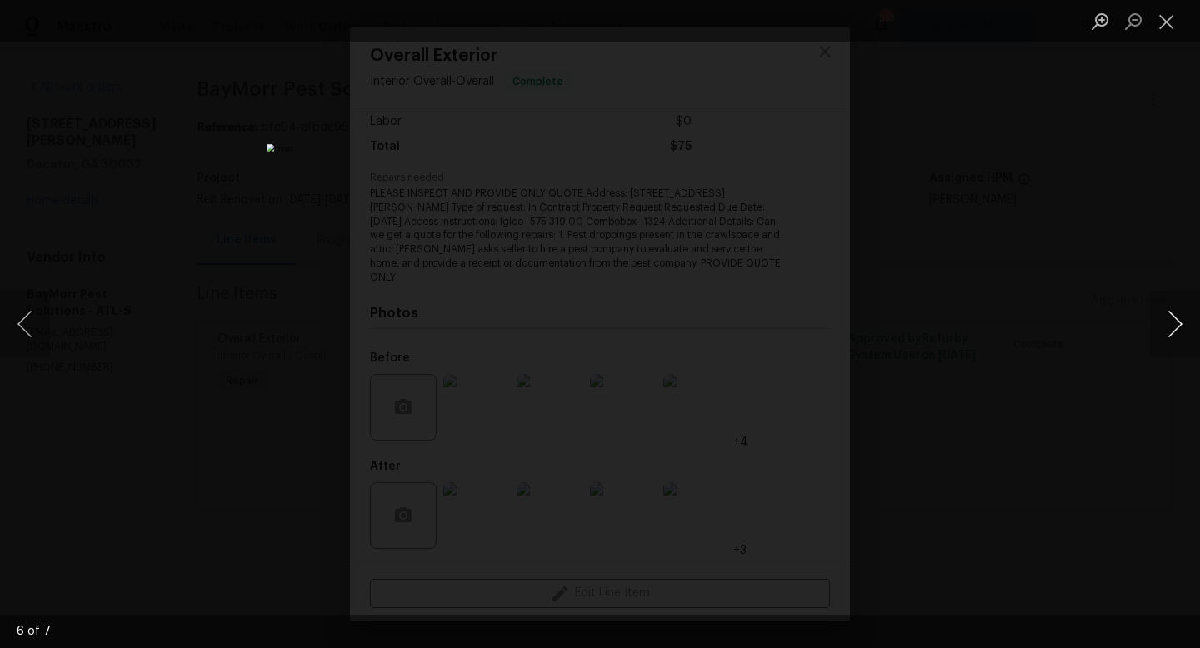
click at [1184, 327] on button "Next image" at bounding box center [1175, 324] width 50 height 67
click at [1162, 37] on li "Lightbox" at bounding box center [1166, 21] width 33 height 42
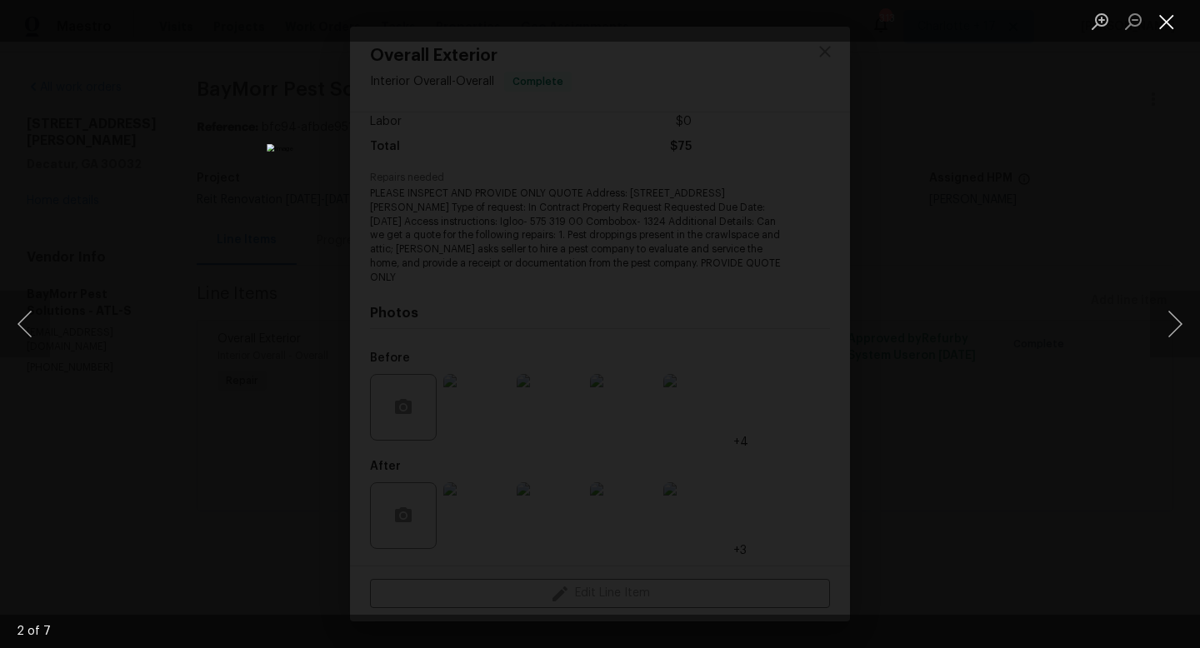
click at [1163, 27] on button "Close lightbox" at bounding box center [1166, 21] width 33 height 29
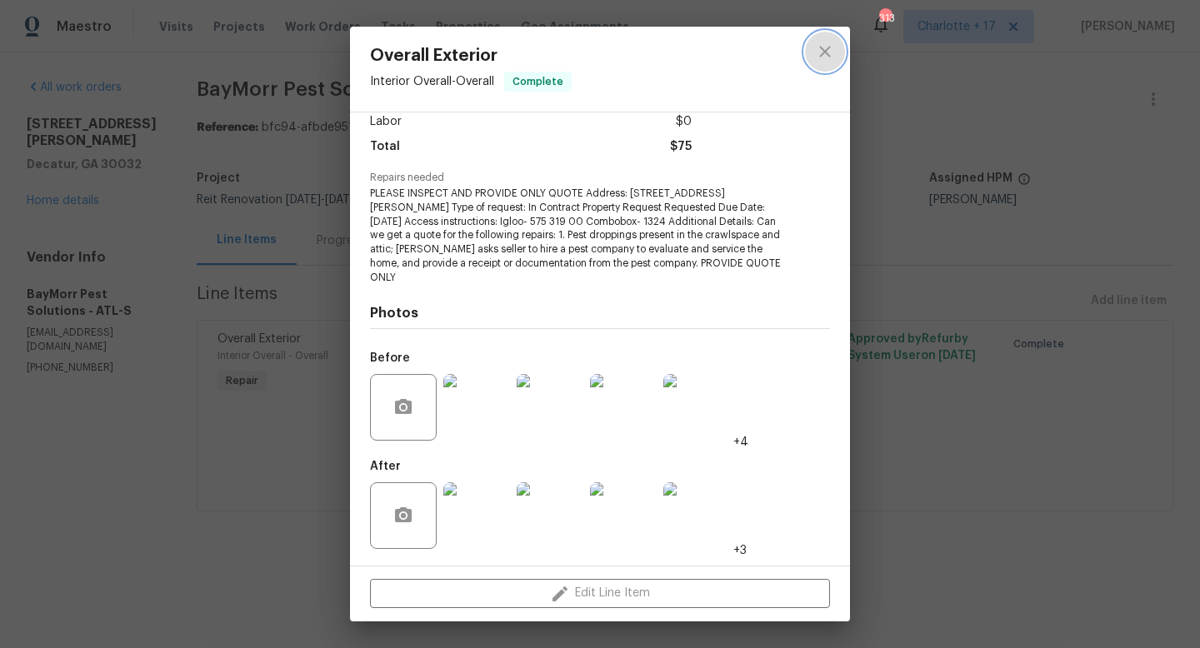
click at [824, 49] on icon "close" at bounding box center [825, 52] width 20 height 20
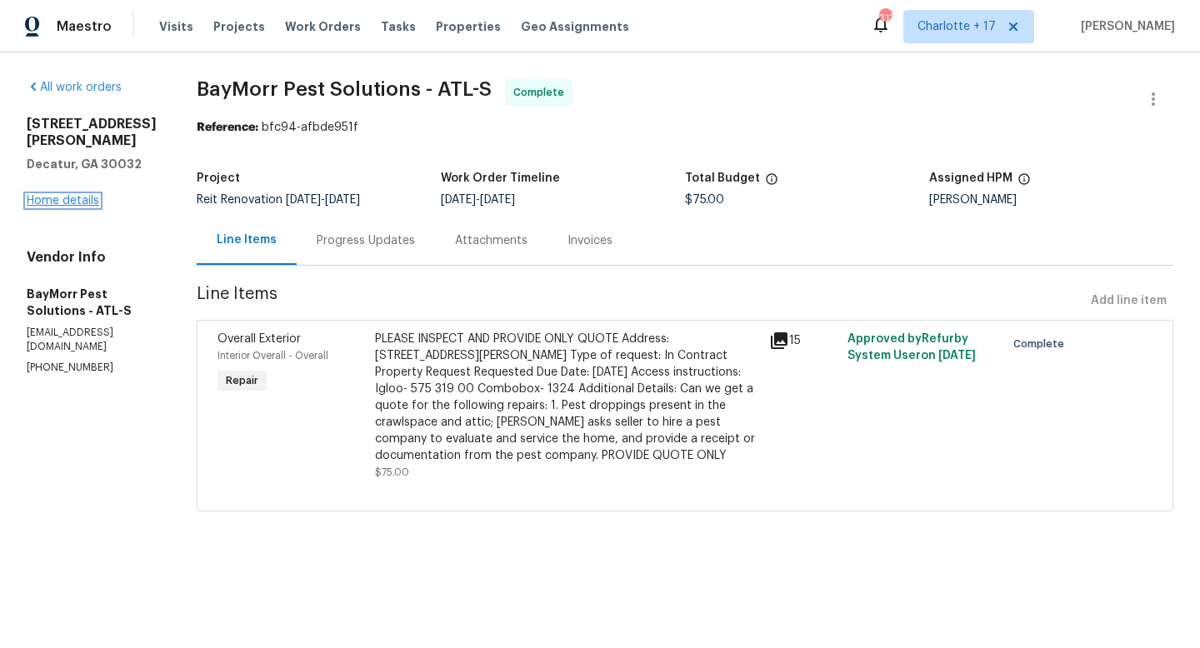
click at [46, 195] on link "Home details" at bounding box center [63, 201] width 72 height 12
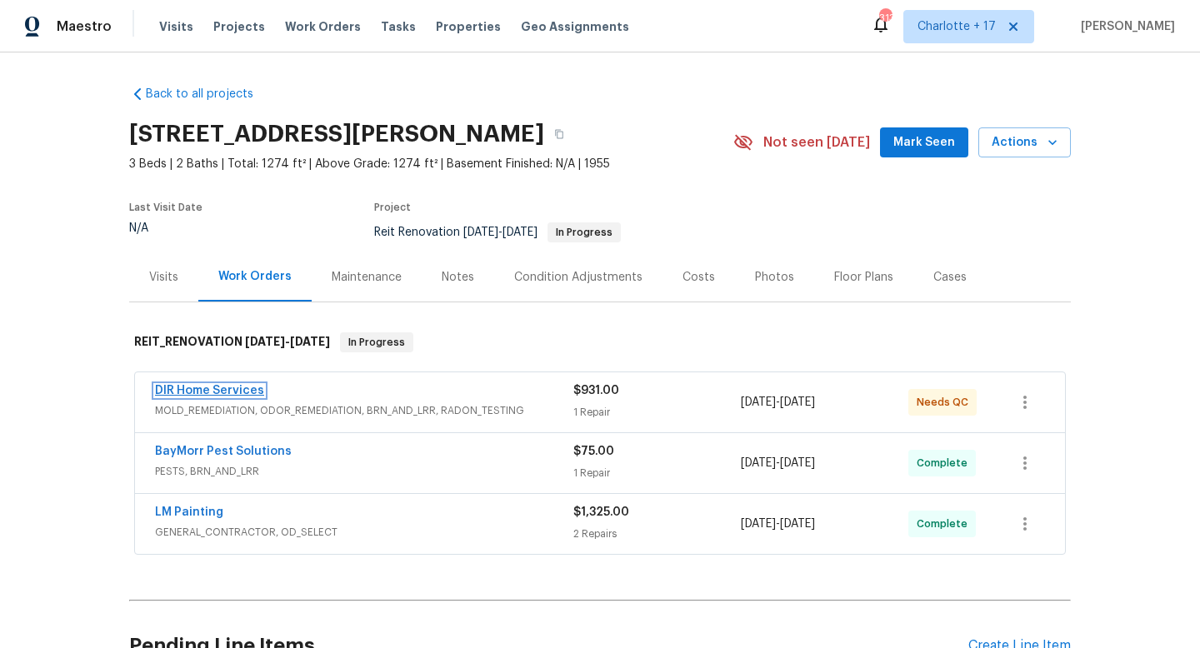
click at [240, 389] on link "DIR Home Services" at bounding box center [209, 391] width 109 height 12
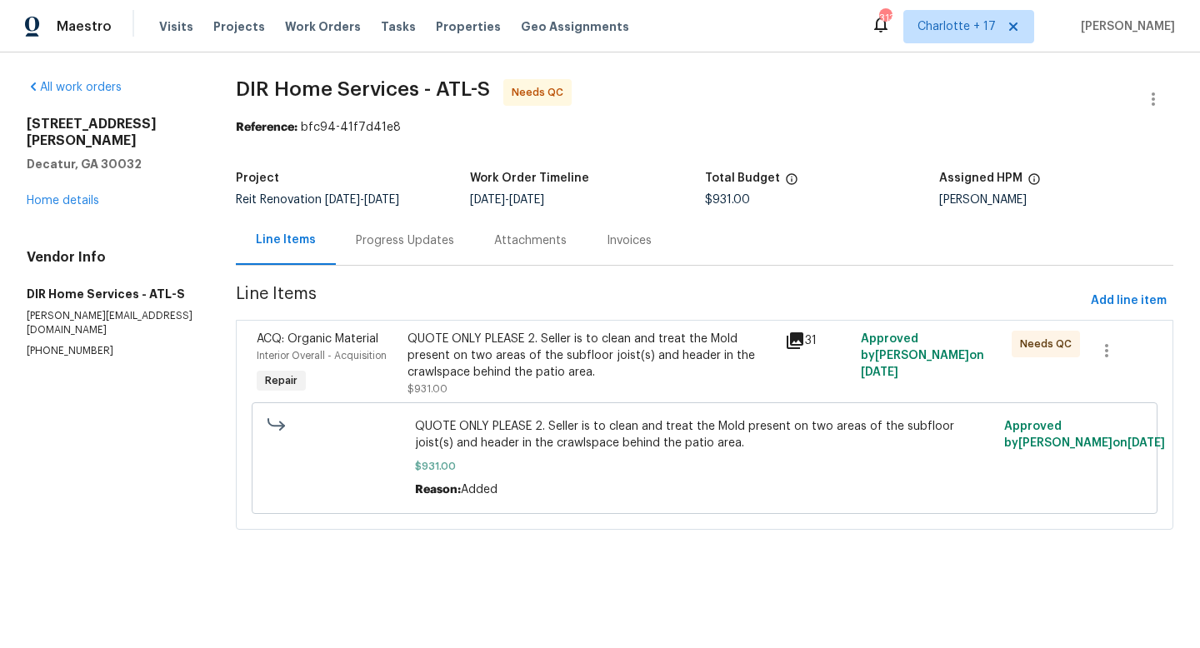
click at [463, 352] on div "QUOTE ONLY PLEASE 2. Seller is to clean and treat the Mold present on two areas…" at bounding box center [590, 356] width 367 height 50
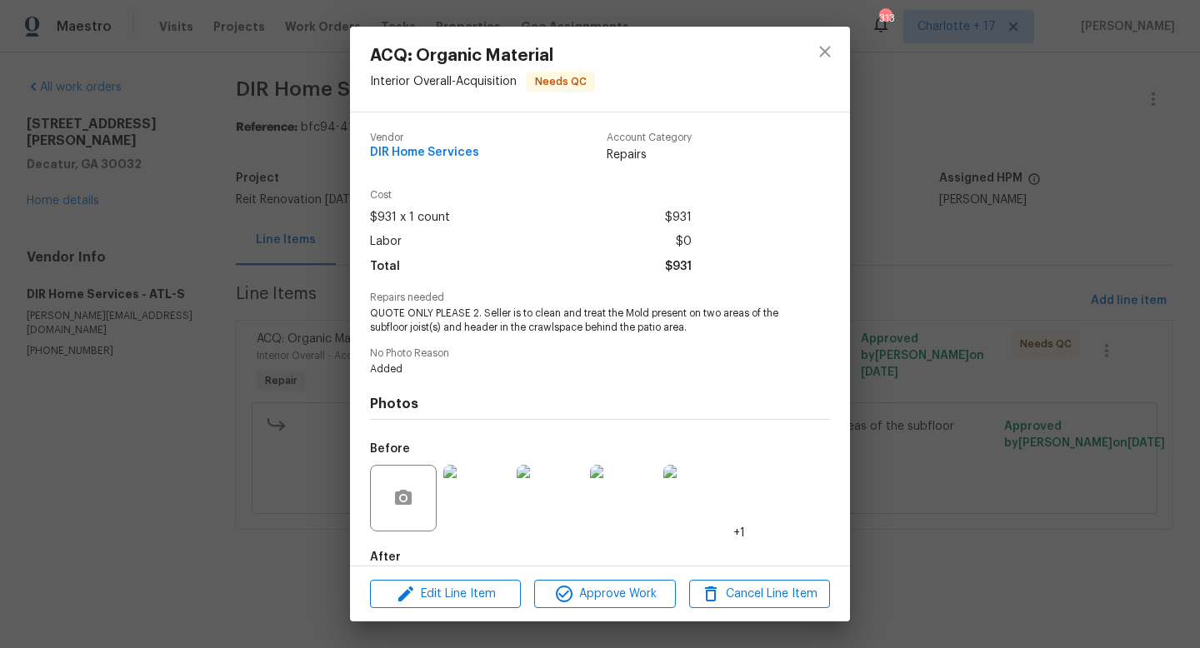
scroll to position [91, 0]
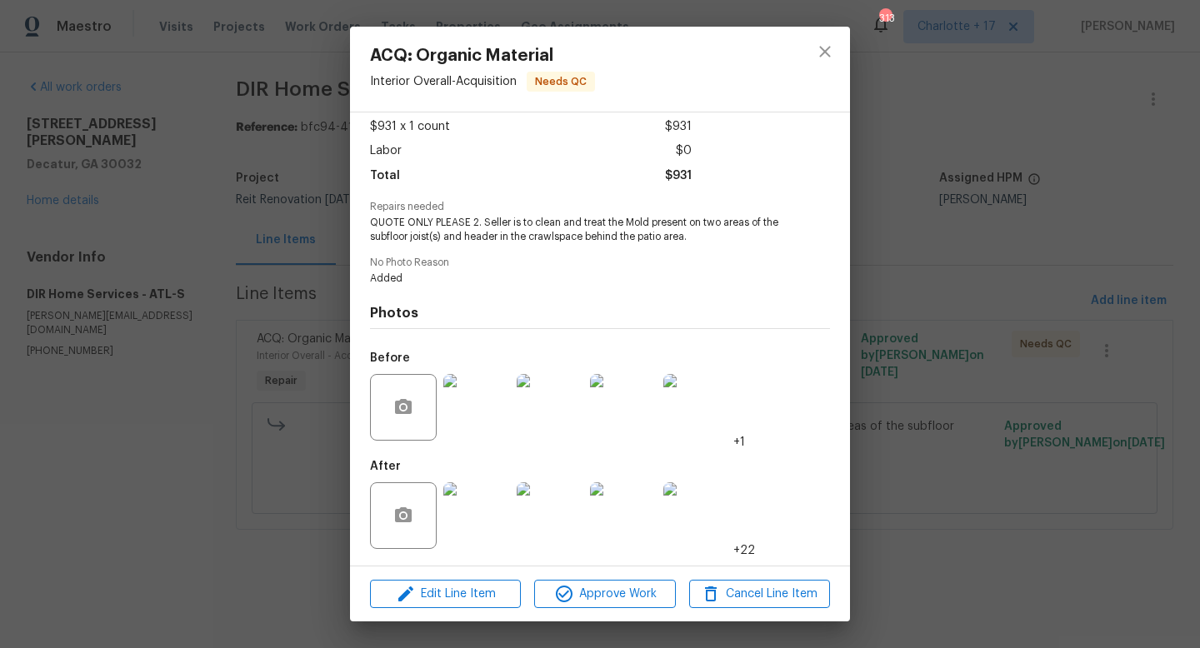
click at [500, 504] on img at bounding box center [476, 515] width 67 height 67
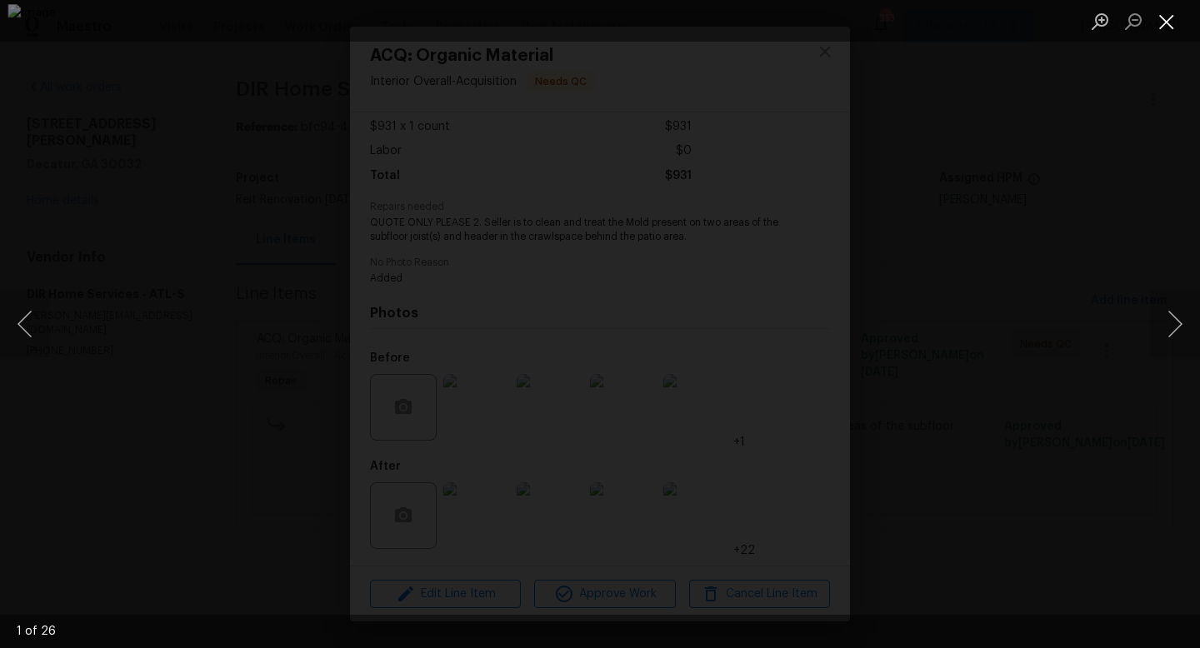
click at [1165, 29] on button "Close lightbox" at bounding box center [1166, 21] width 33 height 29
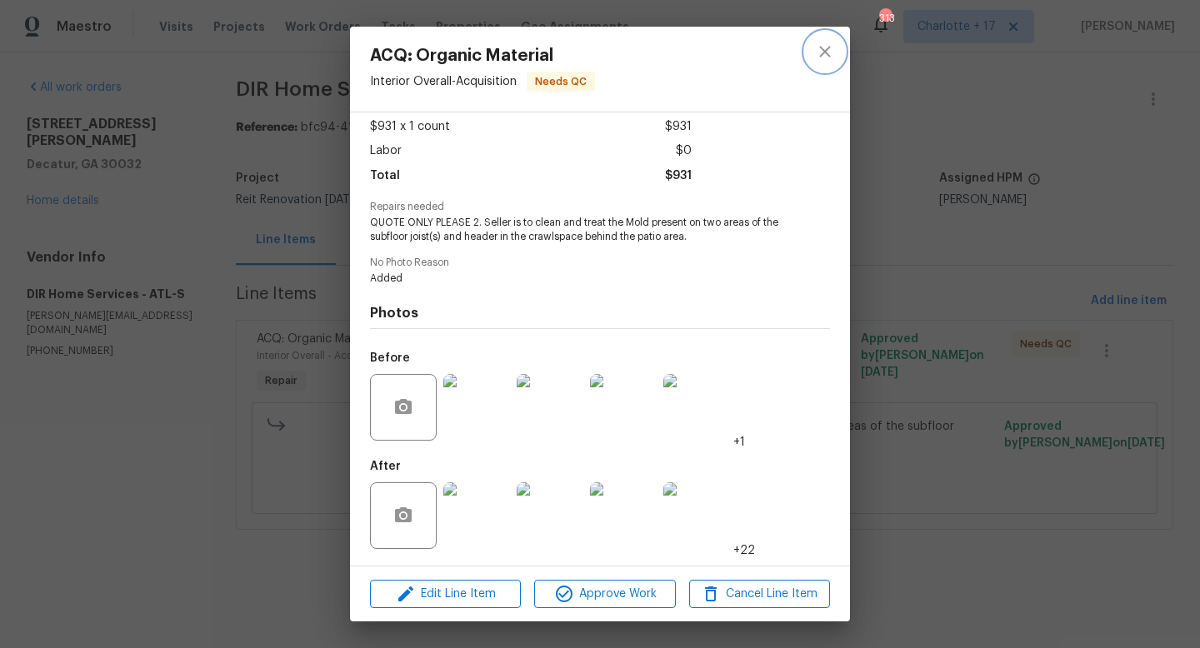
click at [831, 47] on icon "close" at bounding box center [825, 52] width 20 height 20
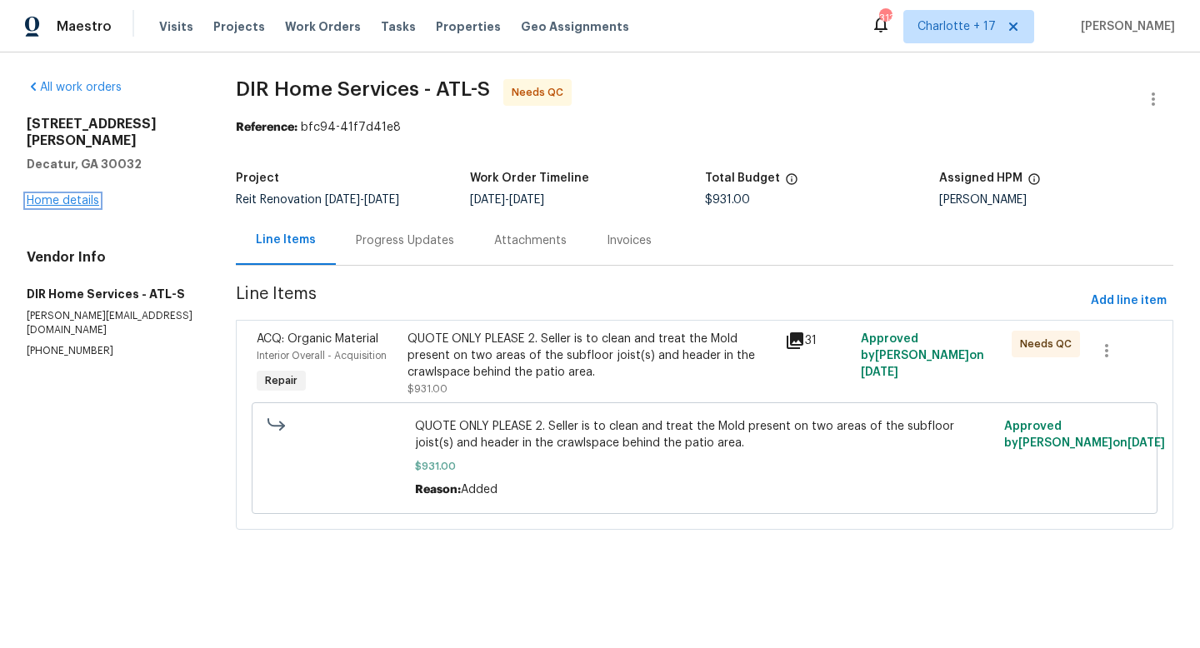
click at [78, 195] on link "Home details" at bounding box center [63, 201] width 72 height 12
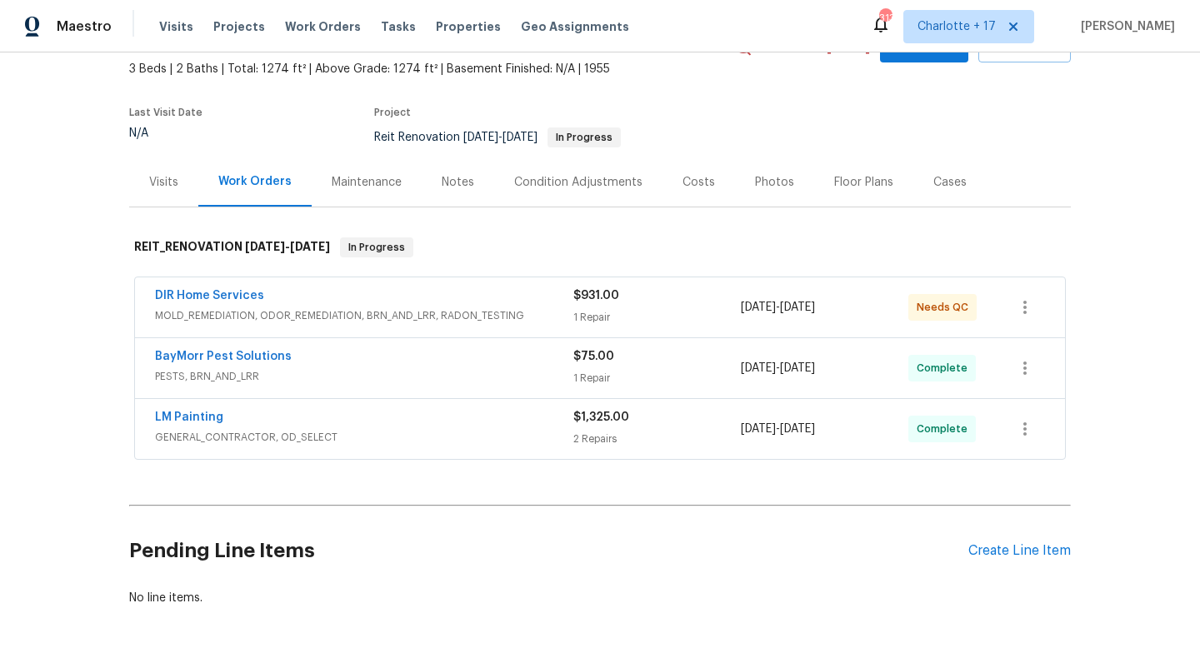
scroll to position [179, 0]
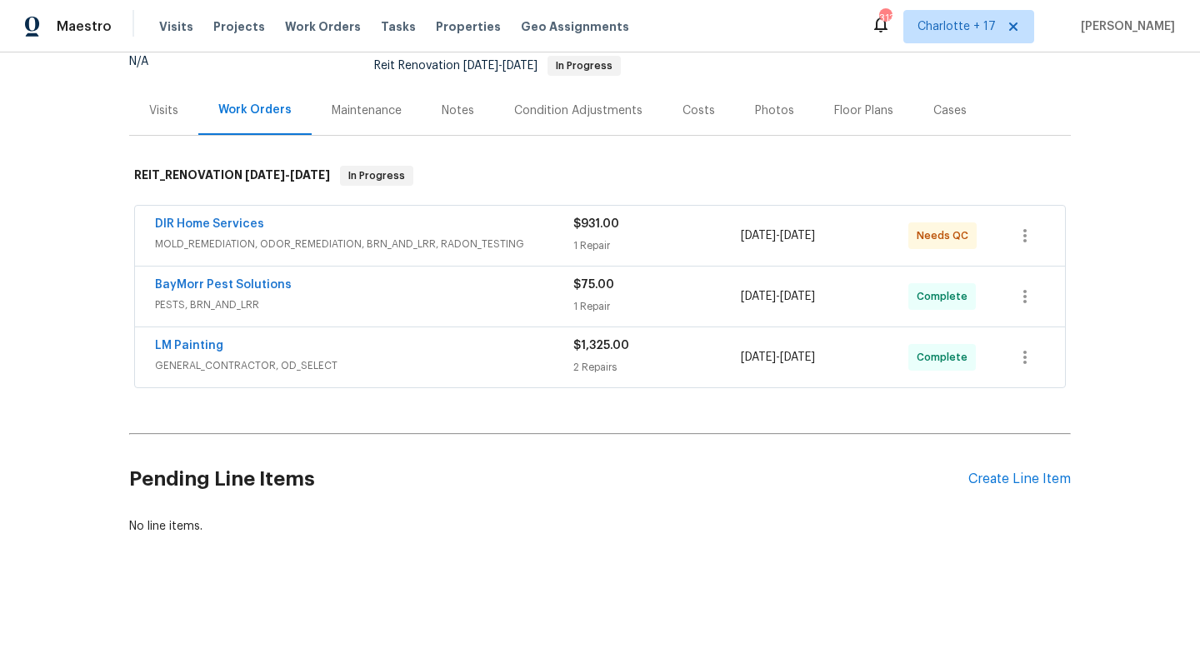
click at [187, 337] on span "LM Painting" at bounding box center [189, 345] width 68 height 17
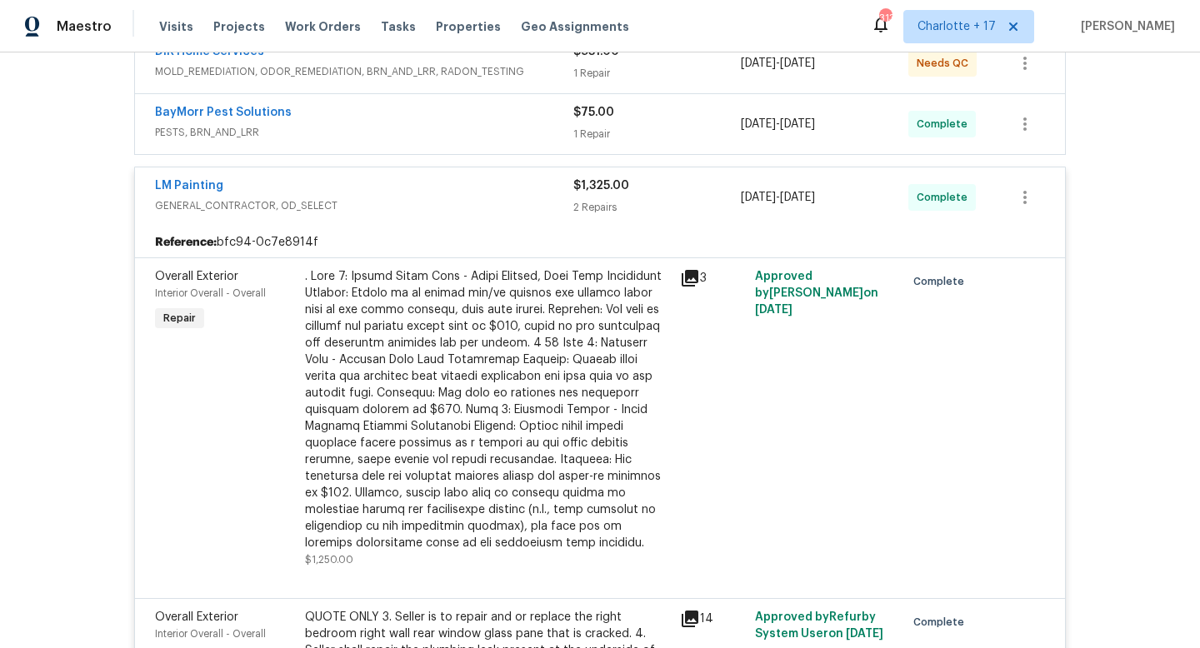
scroll to position [352, 0]
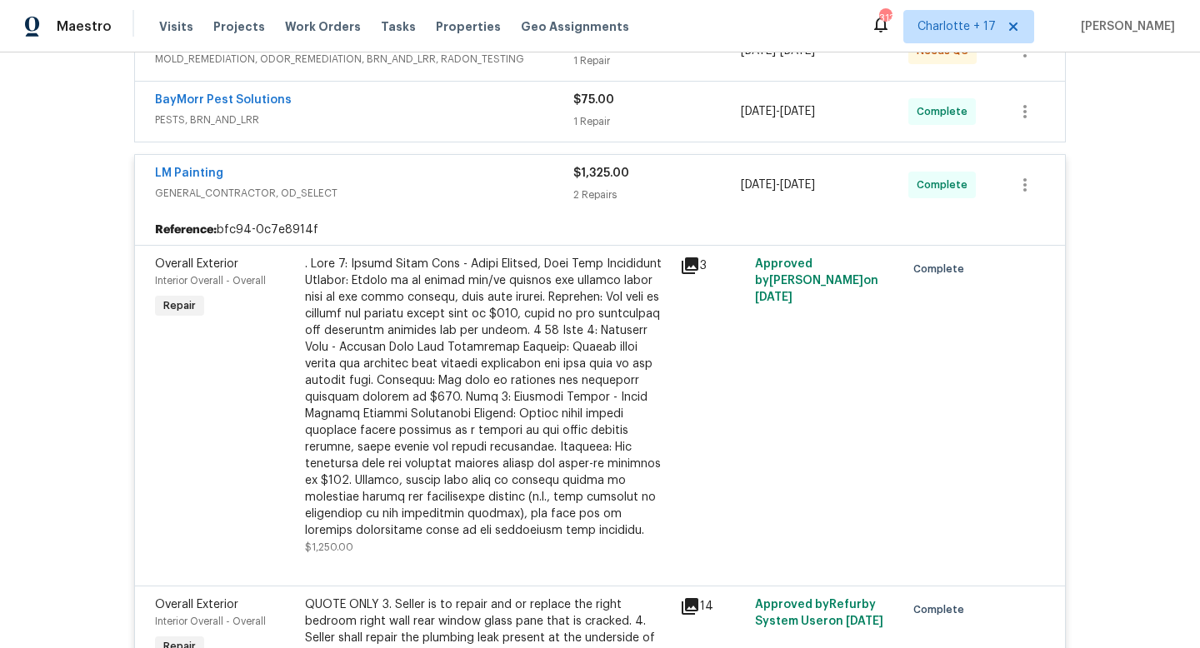
click at [685, 269] on icon at bounding box center [690, 265] width 17 height 17
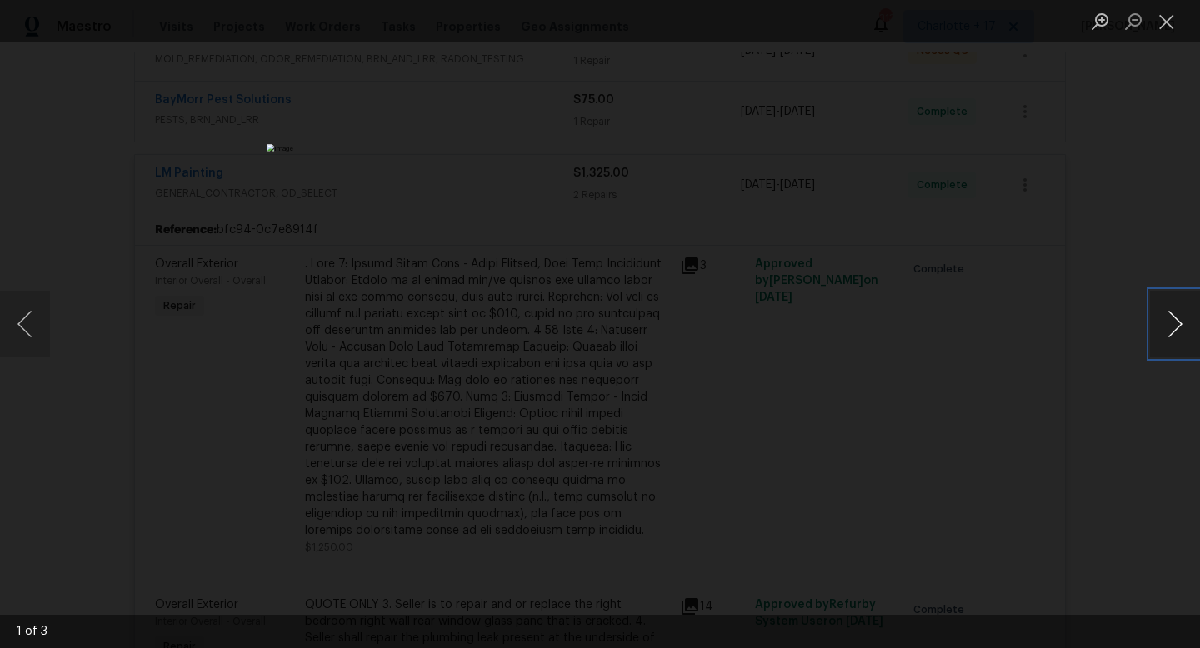
click at [1175, 328] on button "Next image" at bounding box center [1175, 324] width 50 height 67
click at [1171, 29] on button "Close lightbox" at bounding box center [1166, 21] width 33 height 29
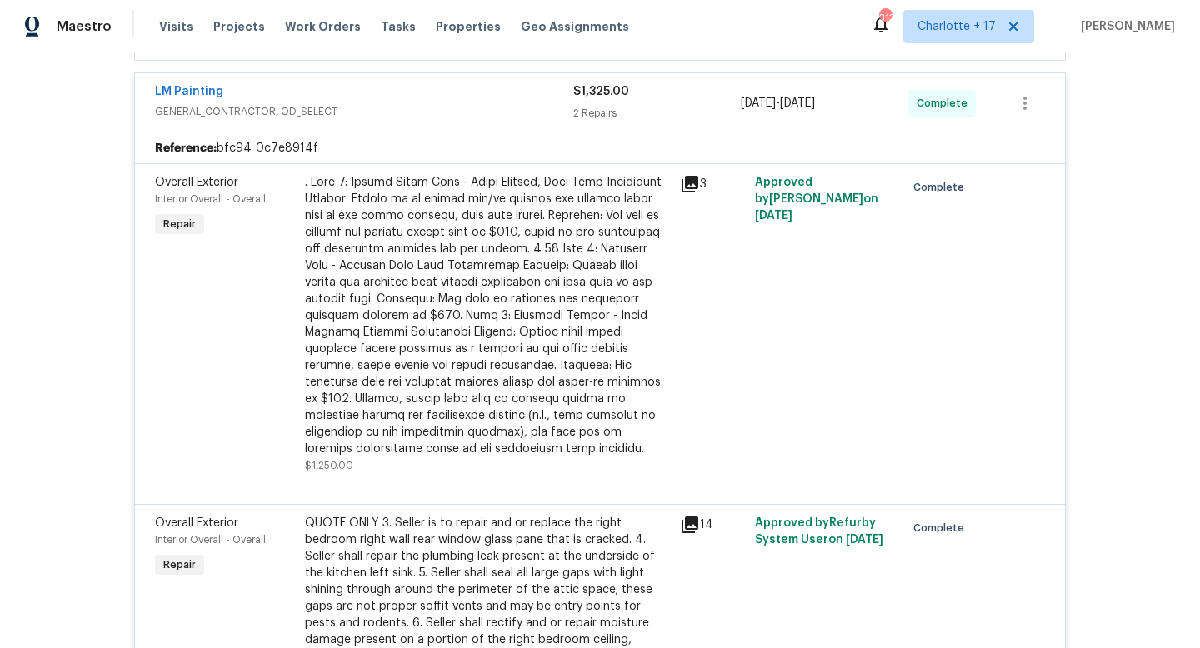
scroll to position [682, 0]
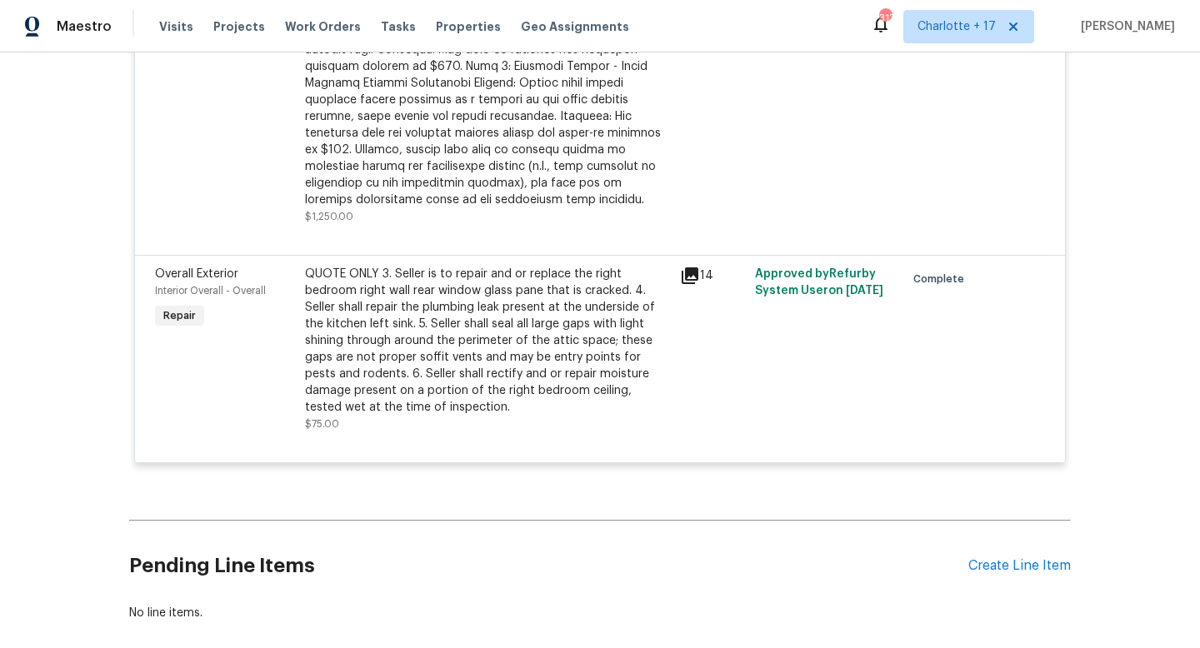
click at [682, 269] on icon at bounding box center [690, 275] width 17 height 17
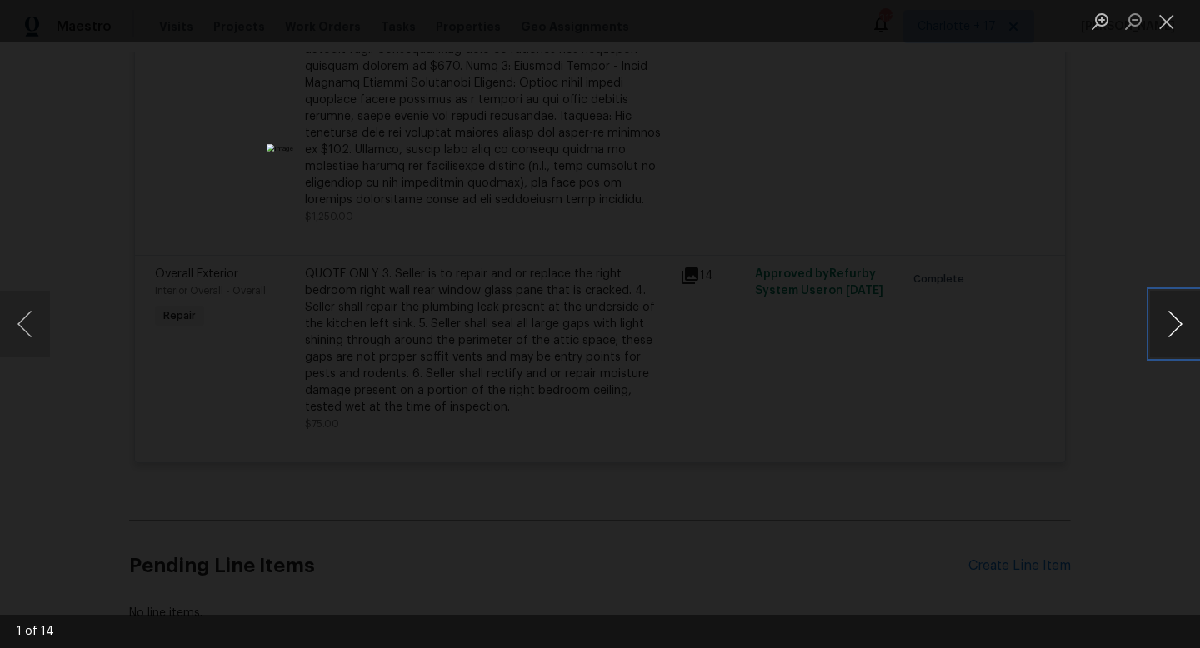
click at [1181, 324] on button "Next image" at bounding box center [1175, 324] width 50 height 67
click at [1181, 325] on button "Next image" at bounding box center [1175, 324] width 50 height 67
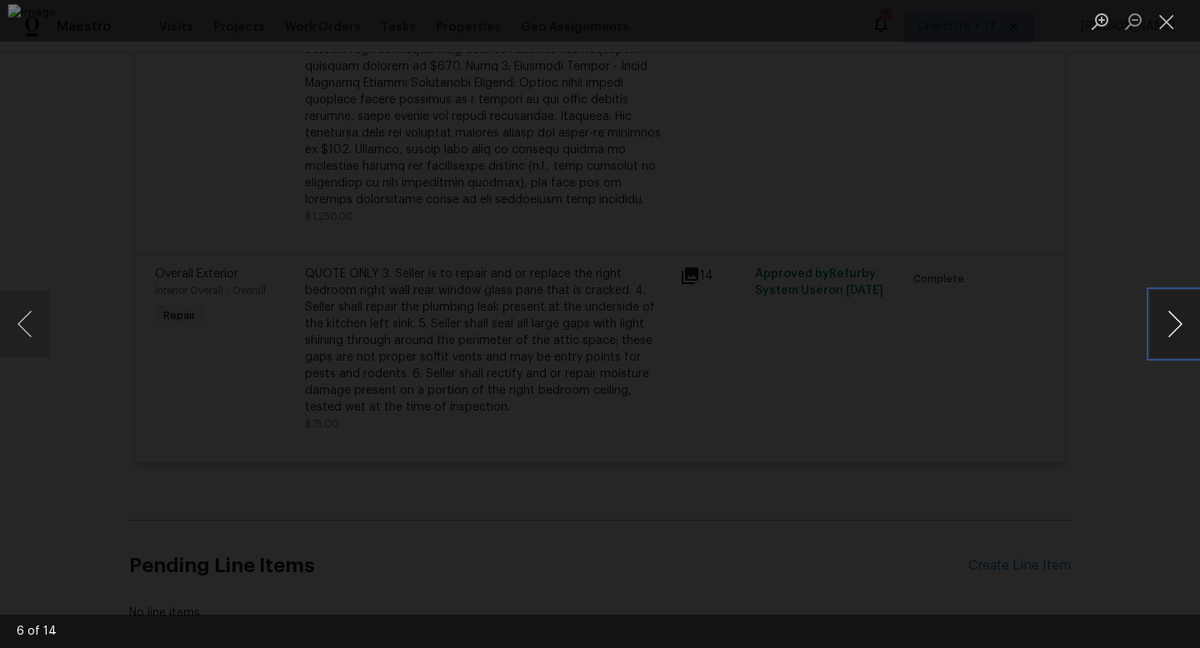
click at [1181, 325] on button "Next image" at bounding box center [1175, 324] width 50 height 67
click at [1181, 324] on button "Next image" at bounding box center [1175, 324] width 50 height 67
click at [1182, 324] on button "Next image" at bounding box center [1175, 324] width 50 height 67
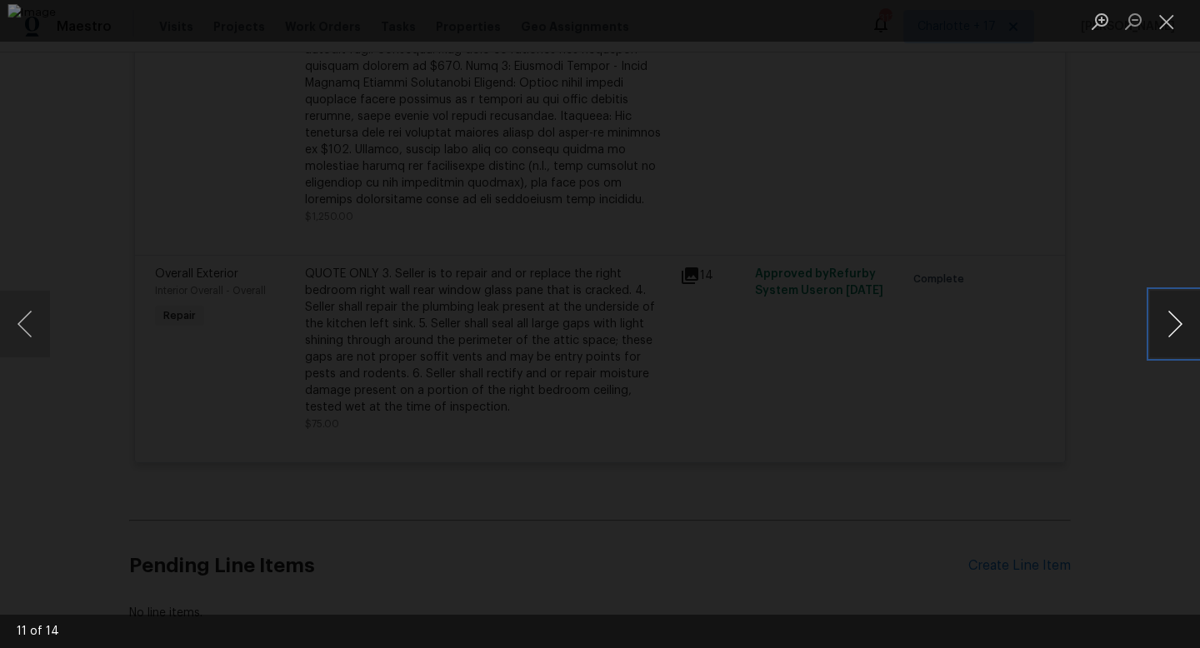
click at [1178, 331] on button "Next image" at bounding box center [1175, 324] width 50 height 67
click at [1178, 330] on button "Next image" at bounding box center [1175, 324] width 50 height 67
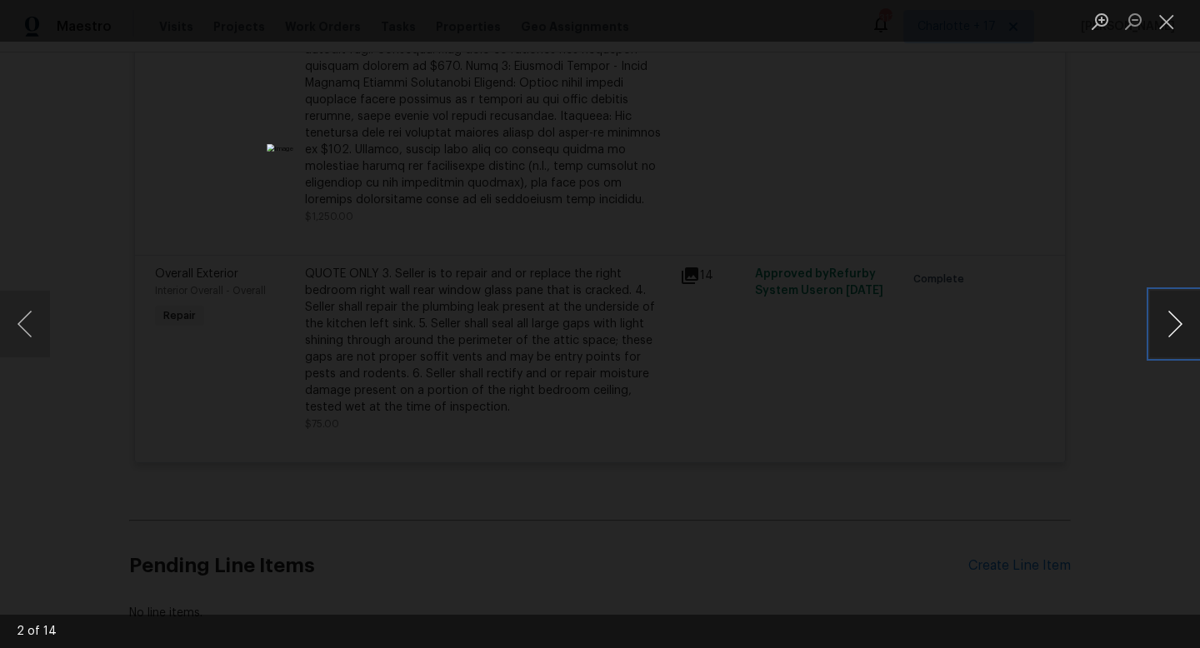
click at [1178, 330] on button "Next image" at bounding box center [1175, 324] width 50 height 67
click at [1178, 331] on button "Next image" at bounding box center [1175, 324] width 50 height 67
click at [1157, 24] on button "Close lightbox" at bounding box center [1166, 21] width 33 height 29
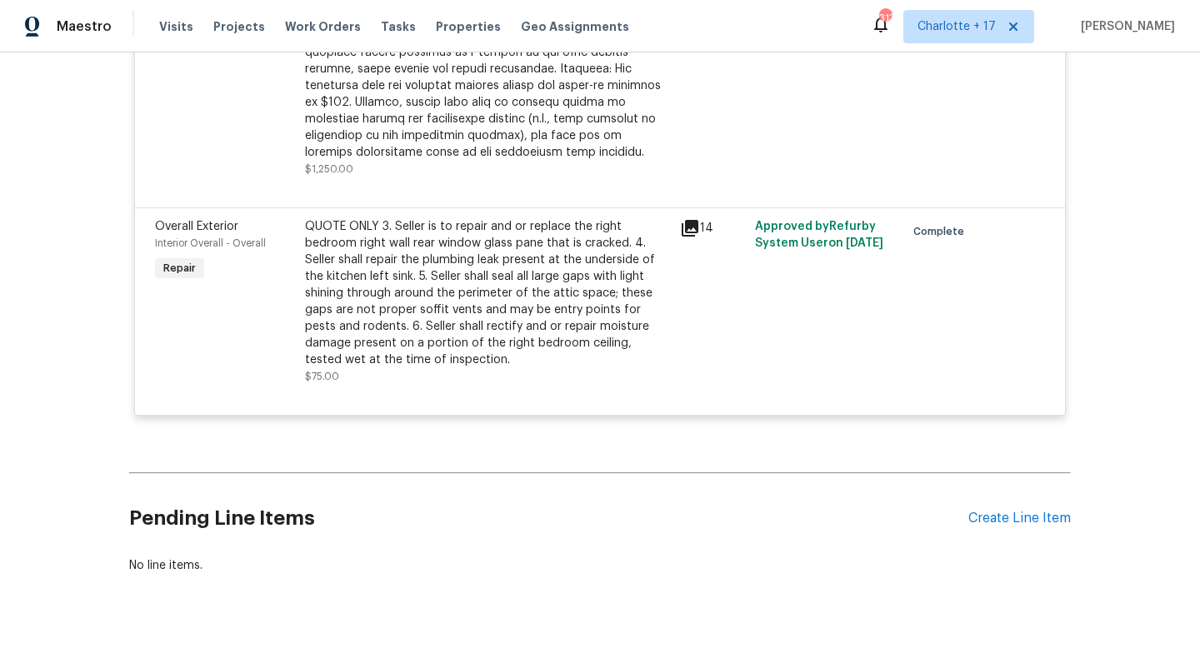
scroll to position [782, 0]
